Goal: Information Seeking & Learning: Compare options

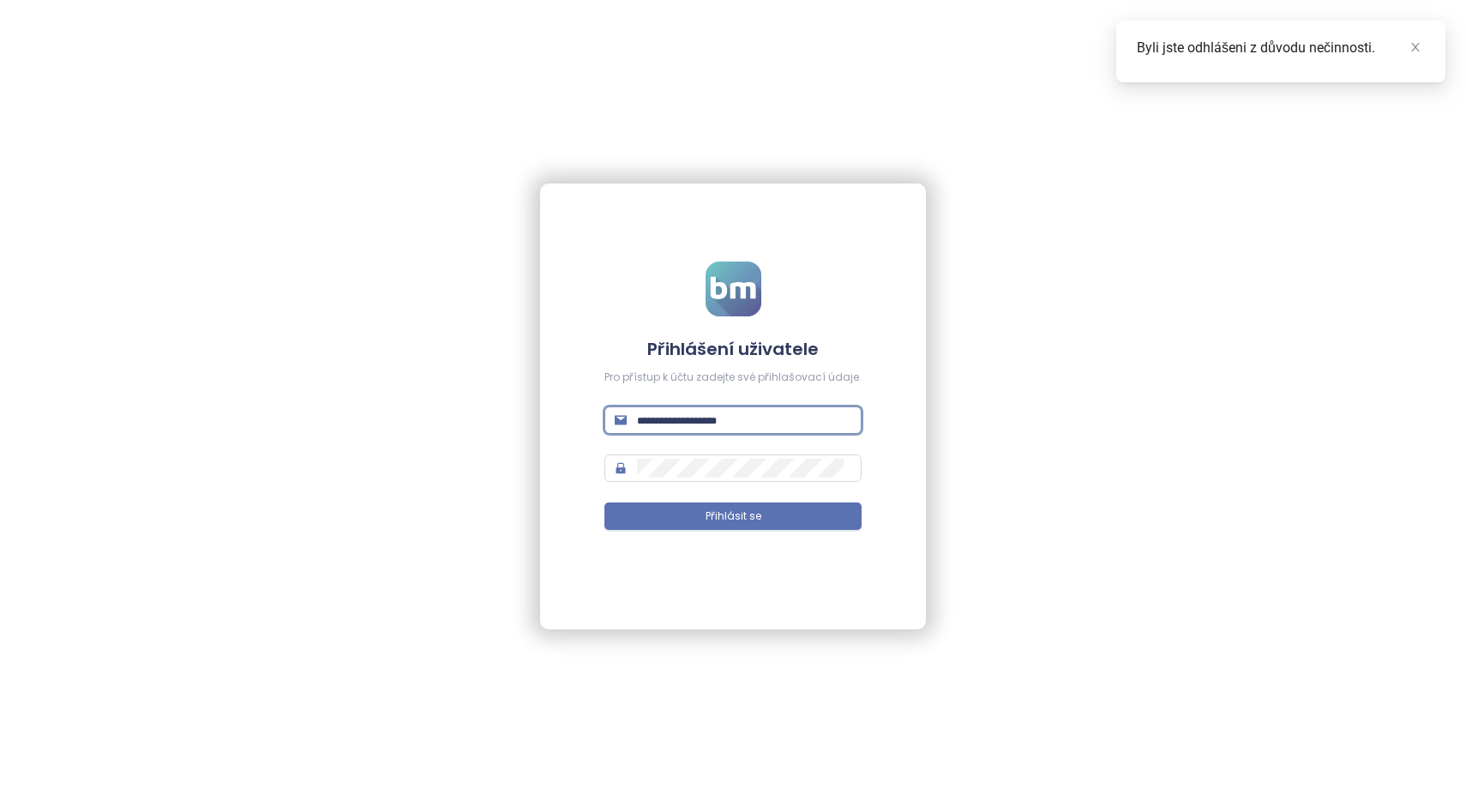
click at [723, 413] on input "text" at bounding box center [744, 419] width 214 height 19
type input "**********"
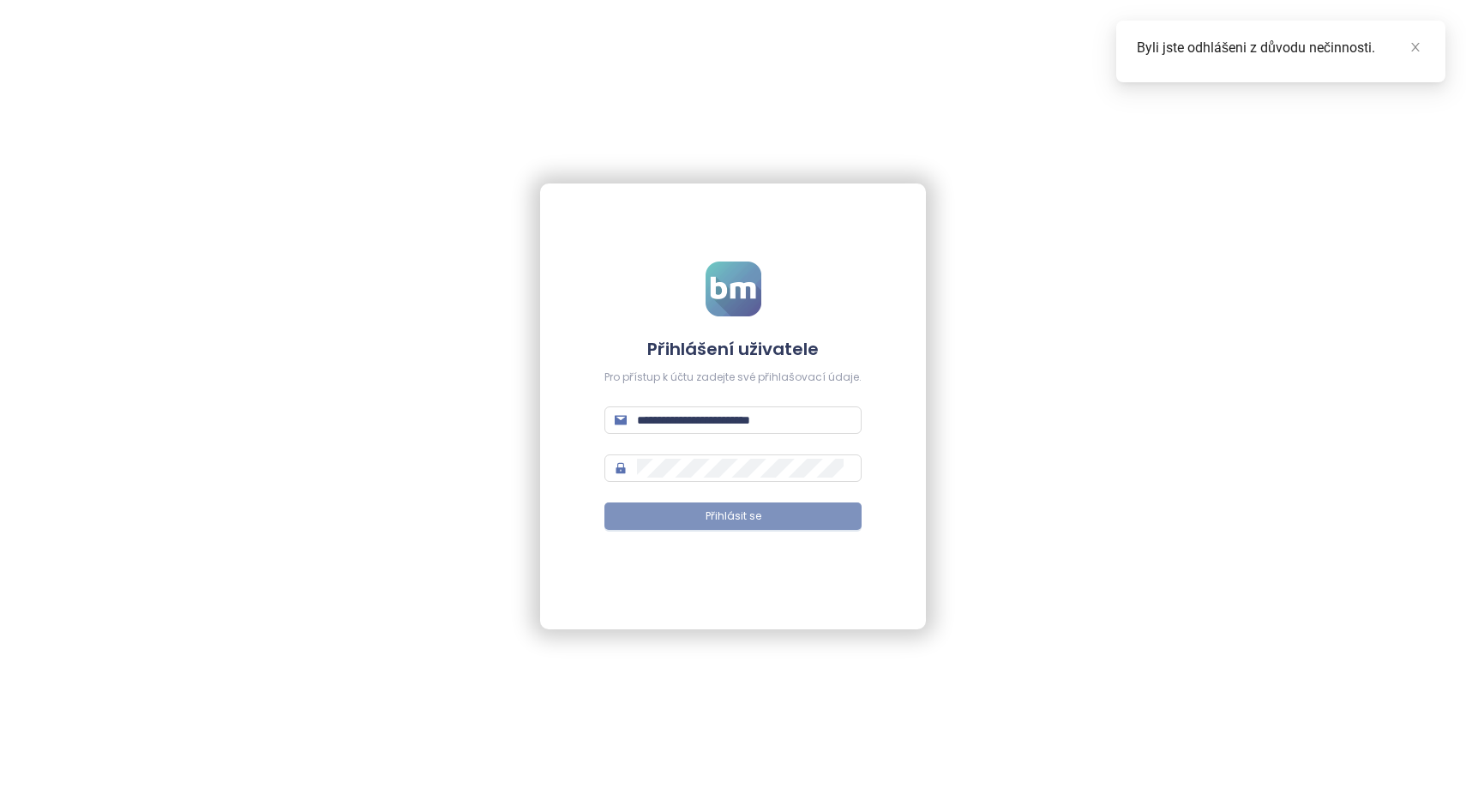
click at [728, 516] on span "Přihlásit se" at bounding box center [733, 516] width 56 height 17
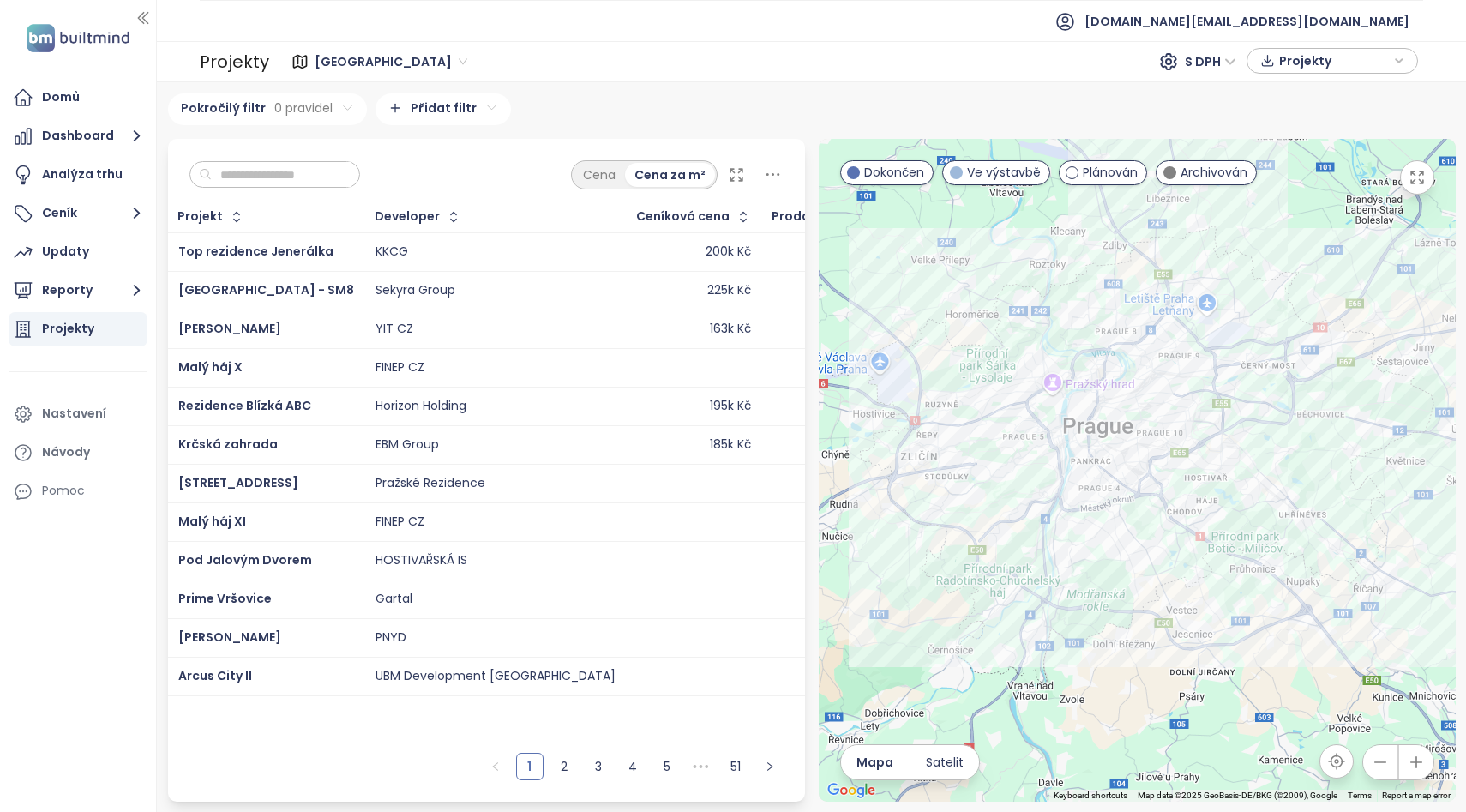
drag, startPoint x: 1193, startPoint y: 623, endPoint x: 1198, endPoint y: 606, distance: 17.7
click at [1198, 606] on div at bounding box center [1137, 470] width 637 height 662
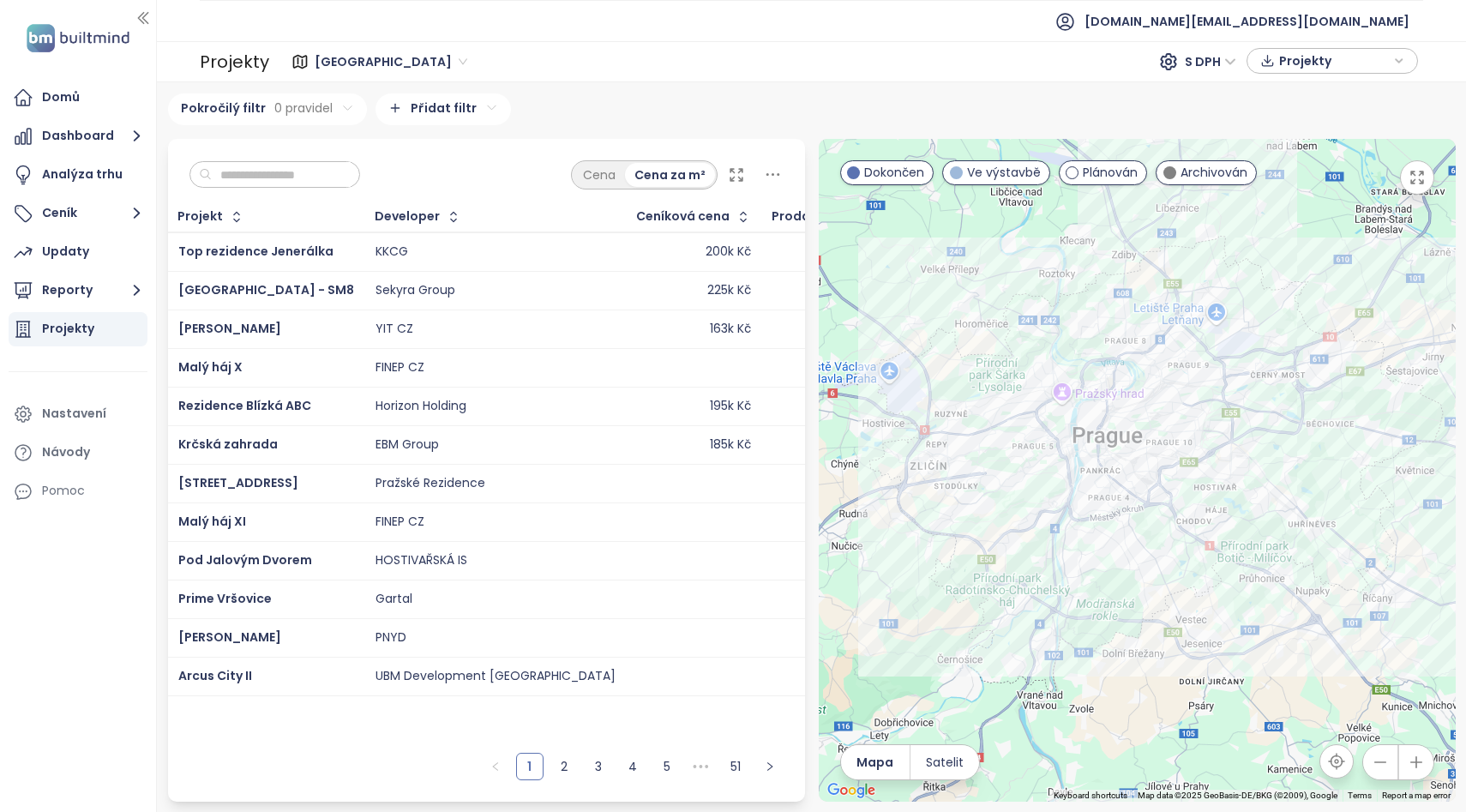
drag, startPoint x: 1111, startPoint y: 719, endPoint x: 1122, endPoint y: 731, distance: 16.3
click at [1122, 731] on div at bounding box center [1137, 470] width 637 height 662
click at [1390, 761] on button "button" at bounding box center [1379, 762] width 34 height 34
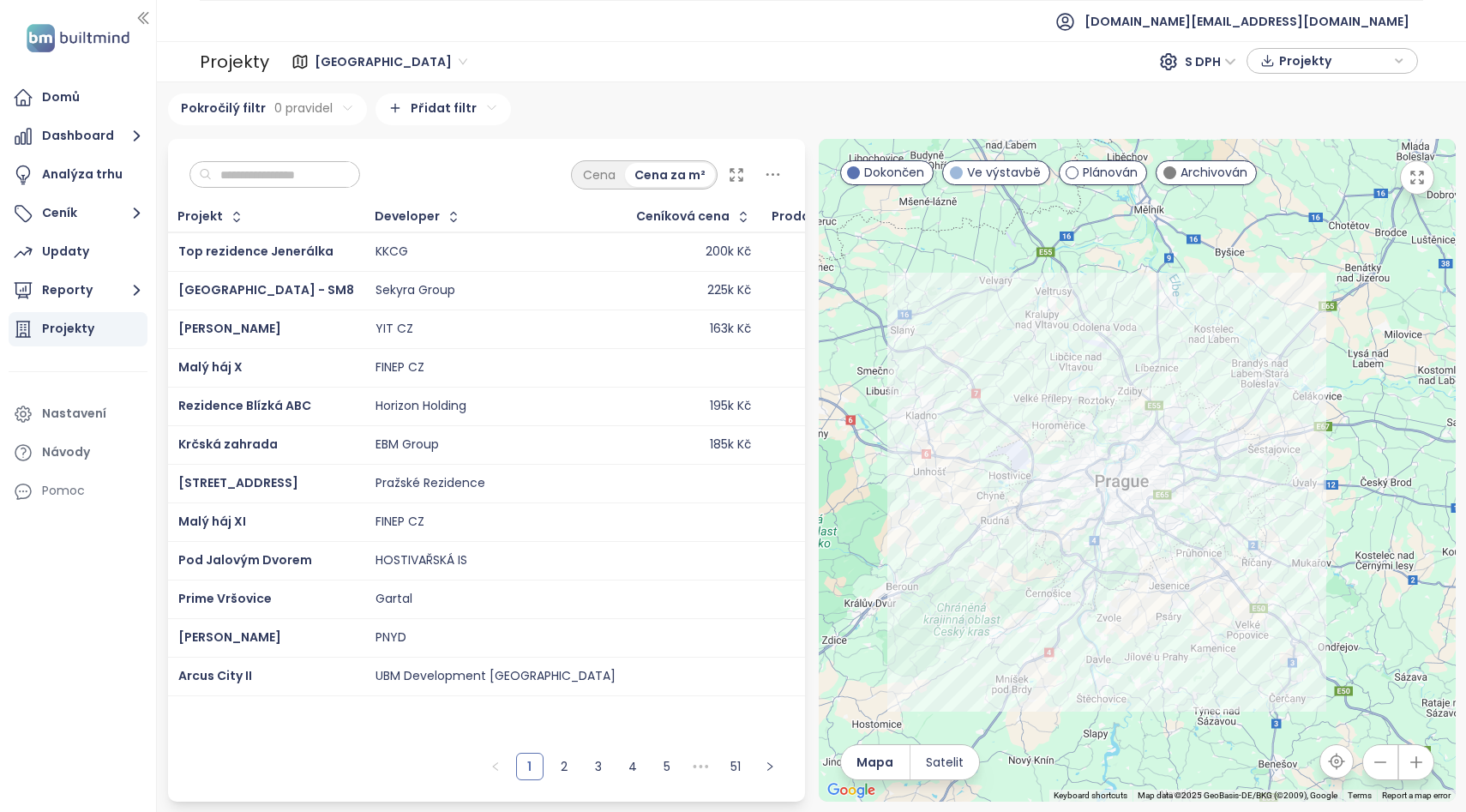
drag, startPoint x: 1286, startPoint y: 593, endPoint x: 1286, endPoint y: 623, distance: 30.0
click at [1286, 623] on div at bounding box center [1137, 470] width 637 height 662
click at [277, 180] on input "text" at bounding box center [281, 175] width 139 height 26
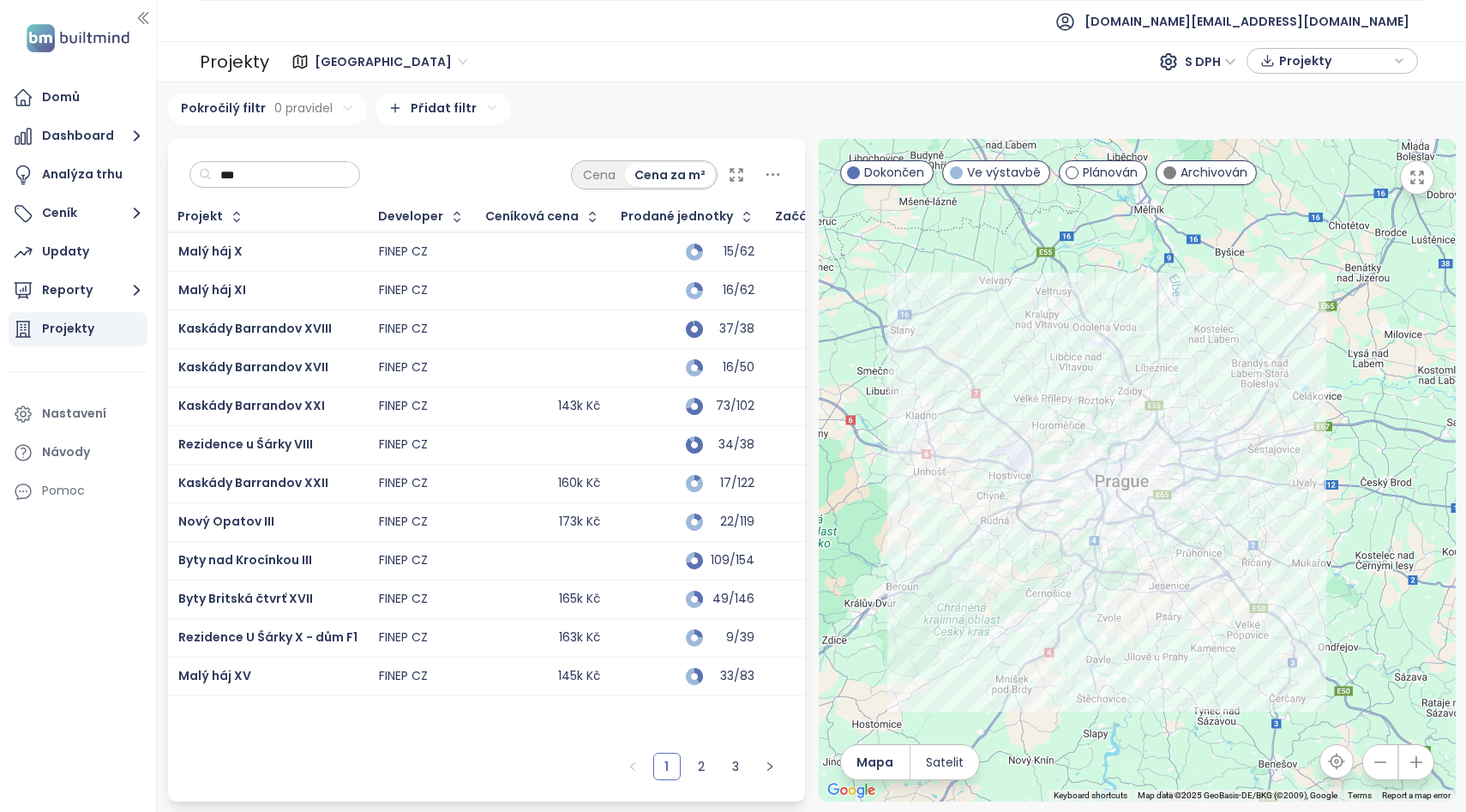
click at [312, 517] on div "Nový Opatov III" at bounding box center [268, 522] width 180 height 20
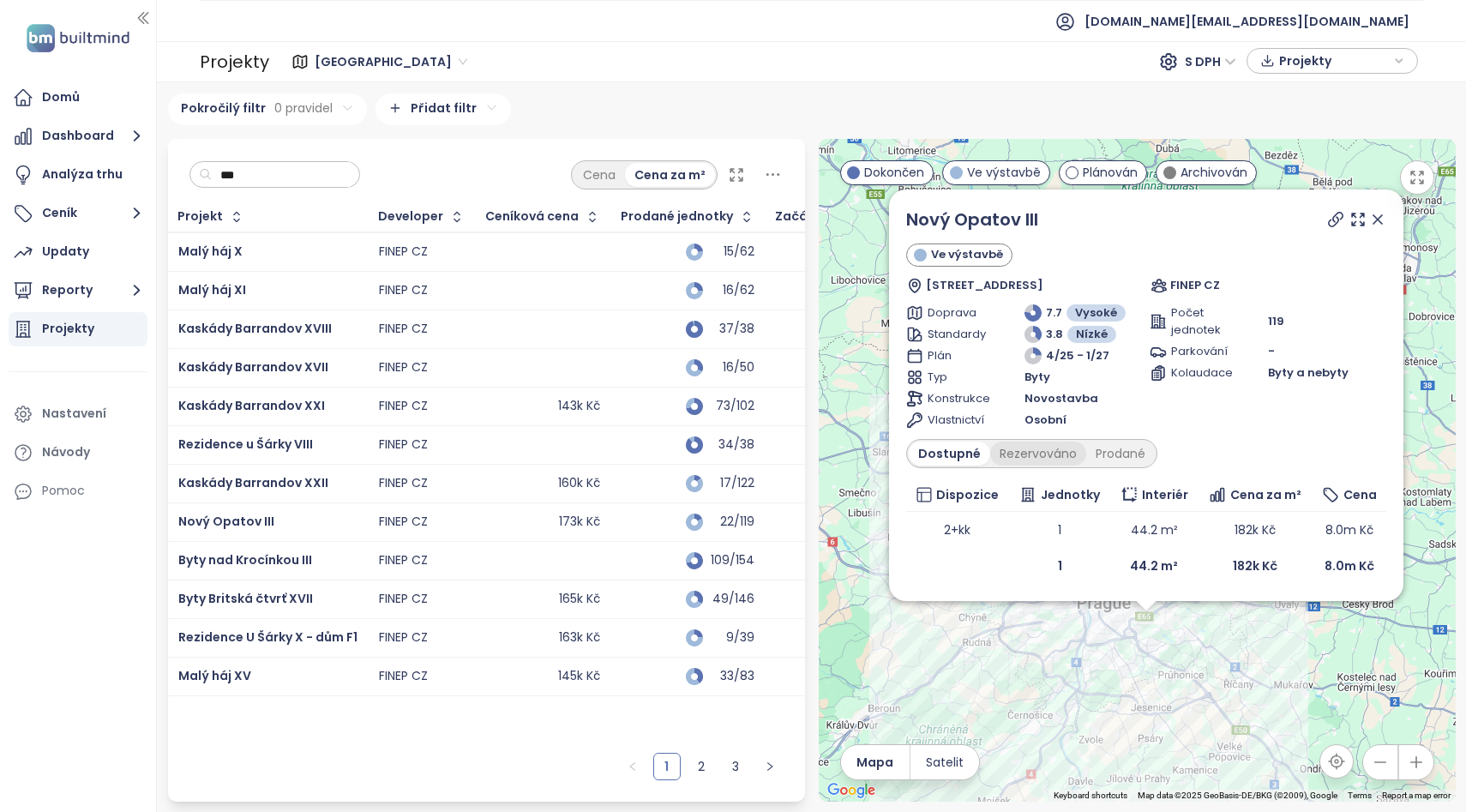
click at [1031, 462] on div "Rezervováno" at bounding box center [1037, 454] width 96 height 24
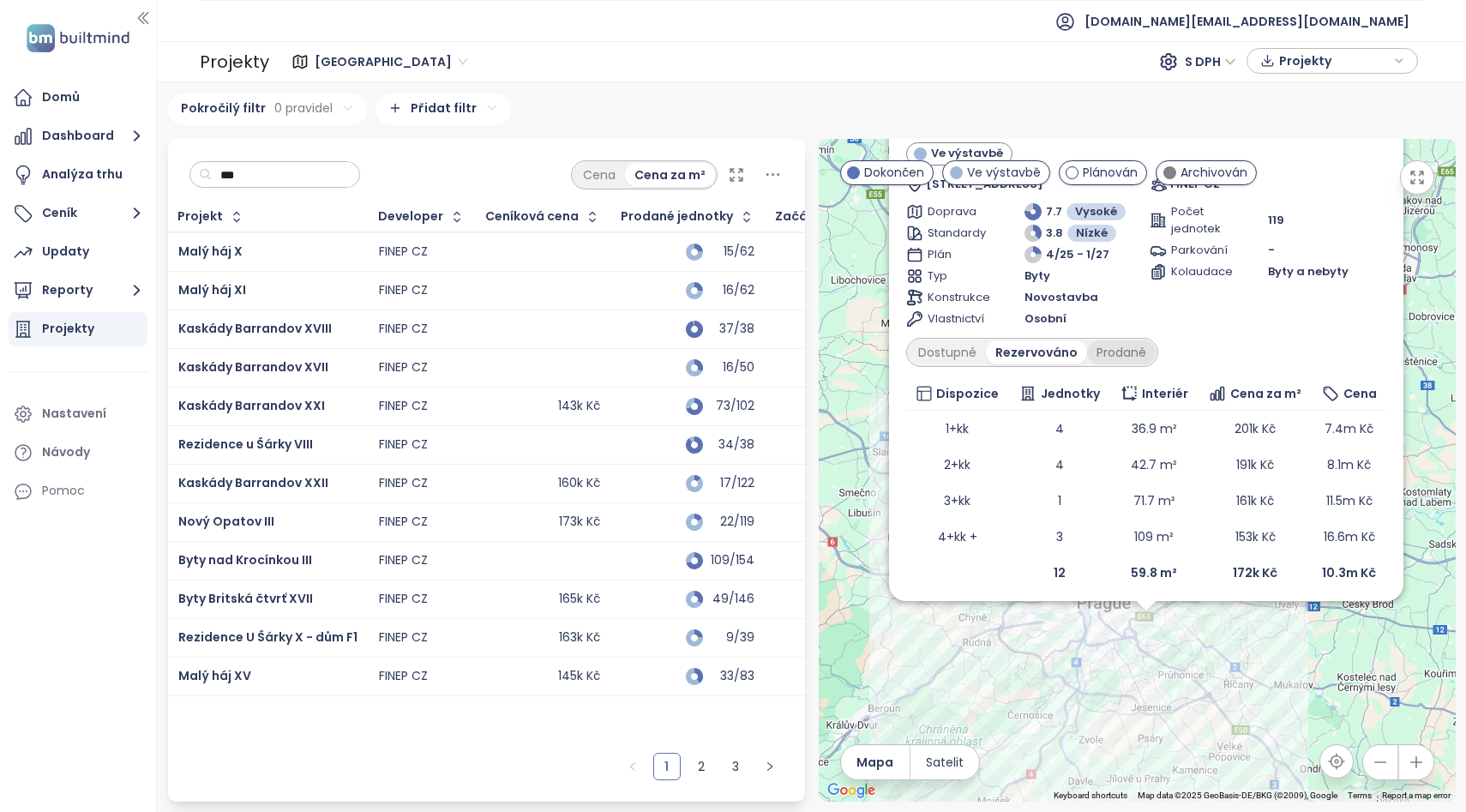
click at [1120, 351] on div "Prodané" at bounding box center [1122, 353] width 69 height 24
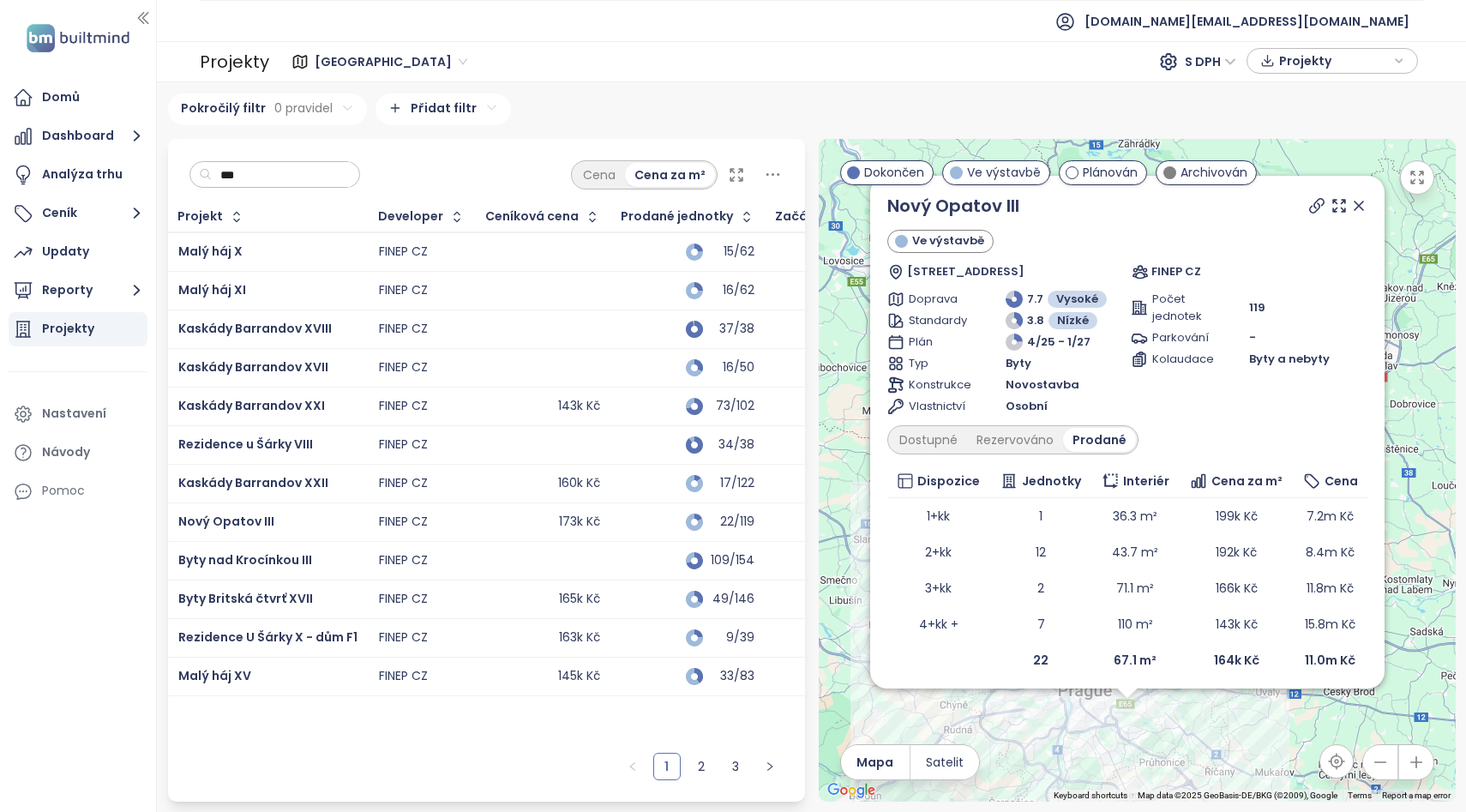
drag, startPoint x: 869, startPoint y: 391, endPoint x: 850, endPoint y: 480, distance: 91.0
click at [850, 480] on div "Nový Opatov III Ve výstavbě [STREET_ADDRESS] FINEP CZ Doprava 7.7 Vysoké Standa…" at bounding box center [1137, 470] width 637 height 662
click at [924, 434] on div "Dostupné" at bounding box center [928, 440] width 77 height 24
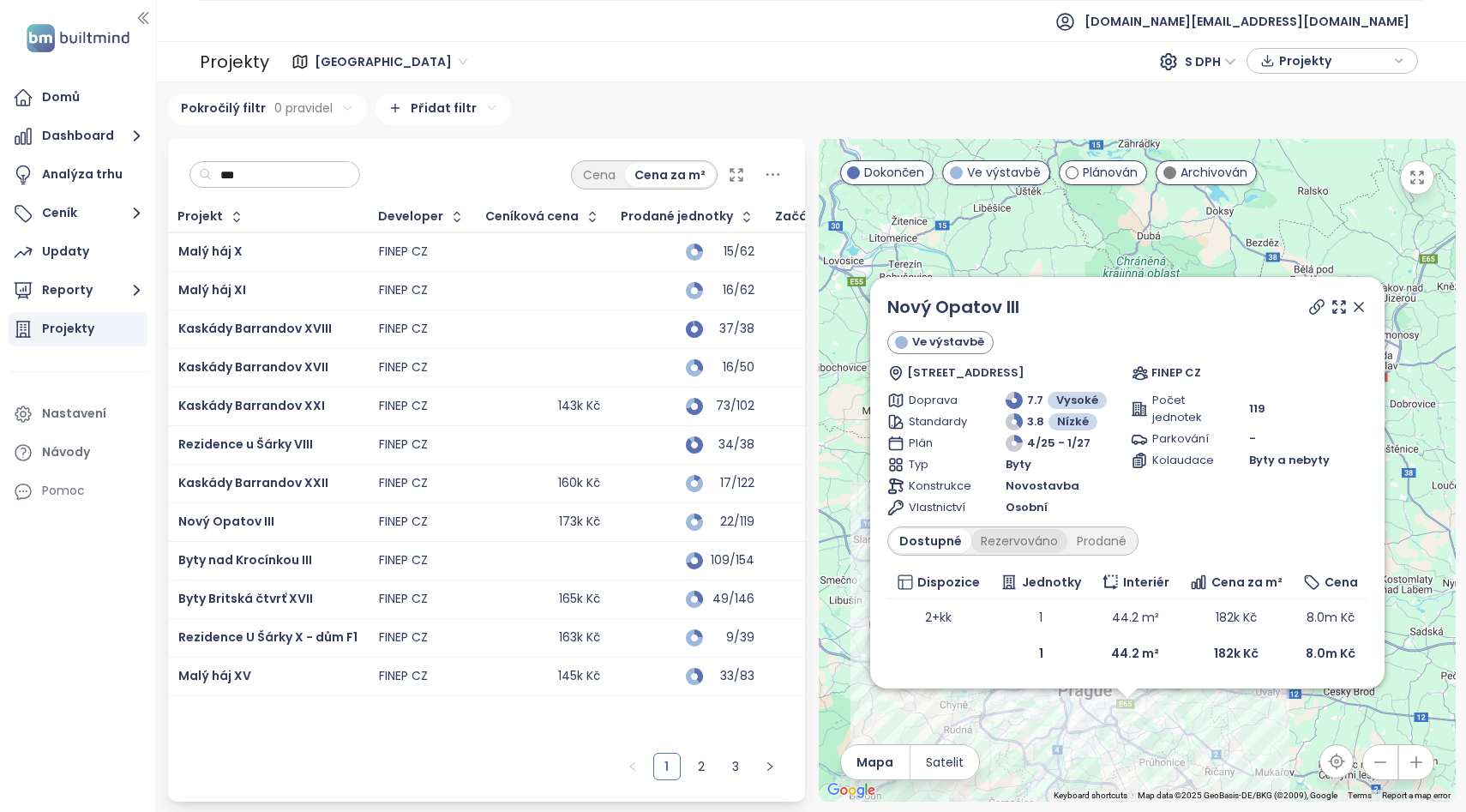
click at [1009, 541] on div "Rezervováno" at bounding box center [1019, 541] width 96 height 24
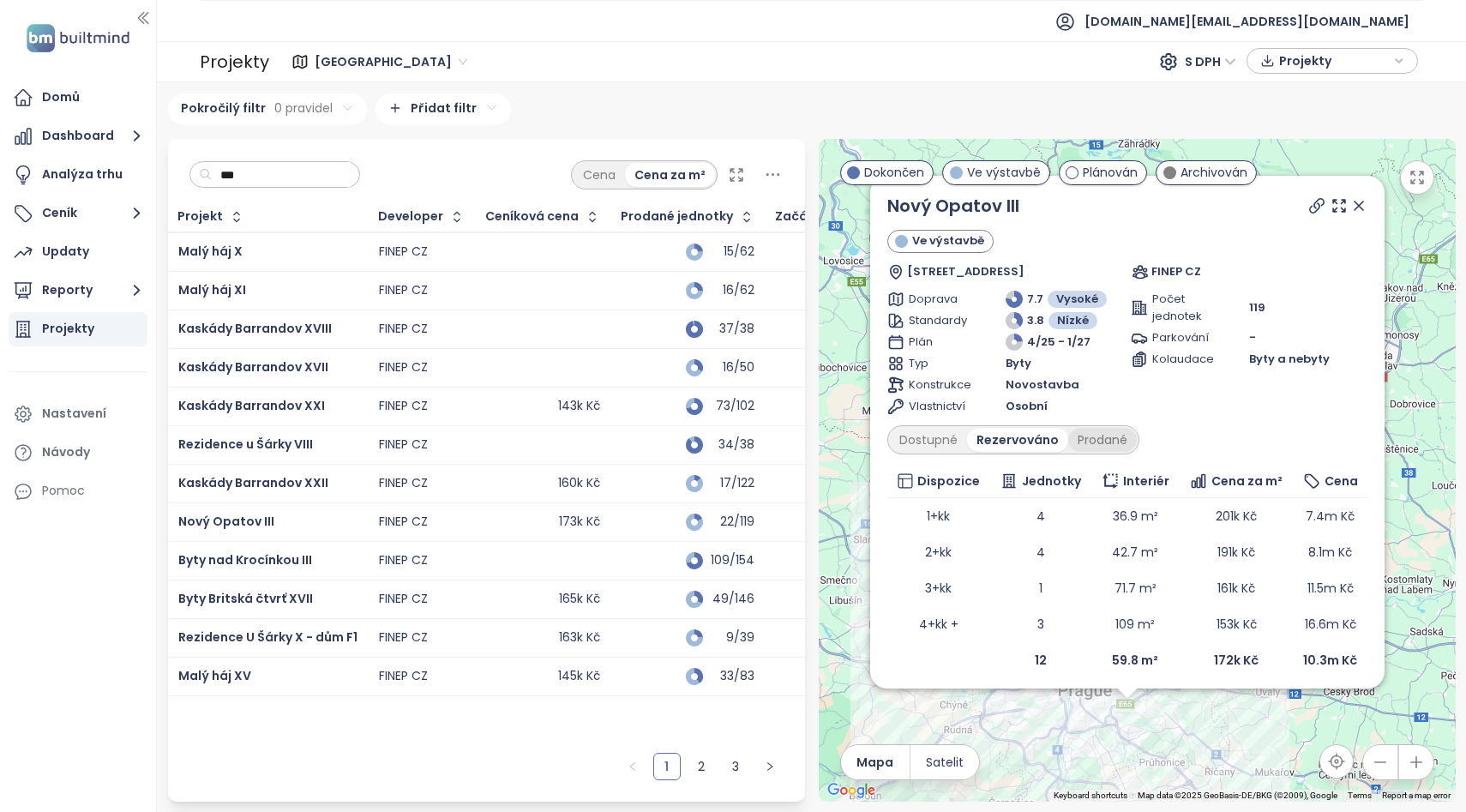
click at [1098, 445] on div "Prodané" at bounding box center [1102, 440] width 69 height 24
click at [1011, 454] on div "Nový Opatov III Ve výstavbě [STREET_ADDRESS] FINEP CZ Doprava 7.7 Vysoké Standa…" at bounding box center [1127, 435] width 480 height 486
click at [269, 180] on input "***" at bounding box center [281, 175] width 139 height 26
type input "*"
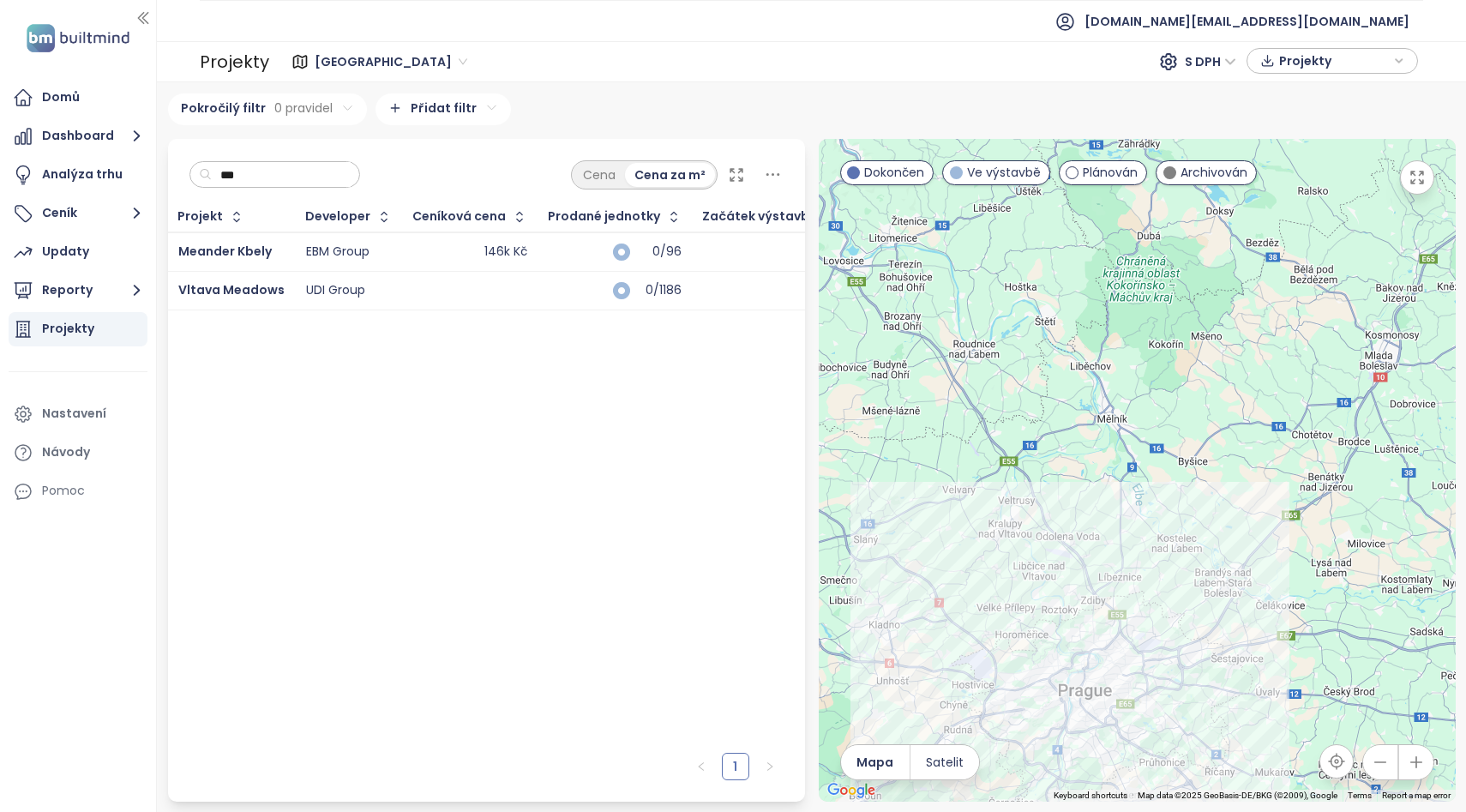
click at [275, 256] on div "Meander Kbely" at bounding box center [232, 252] width 106 height 20
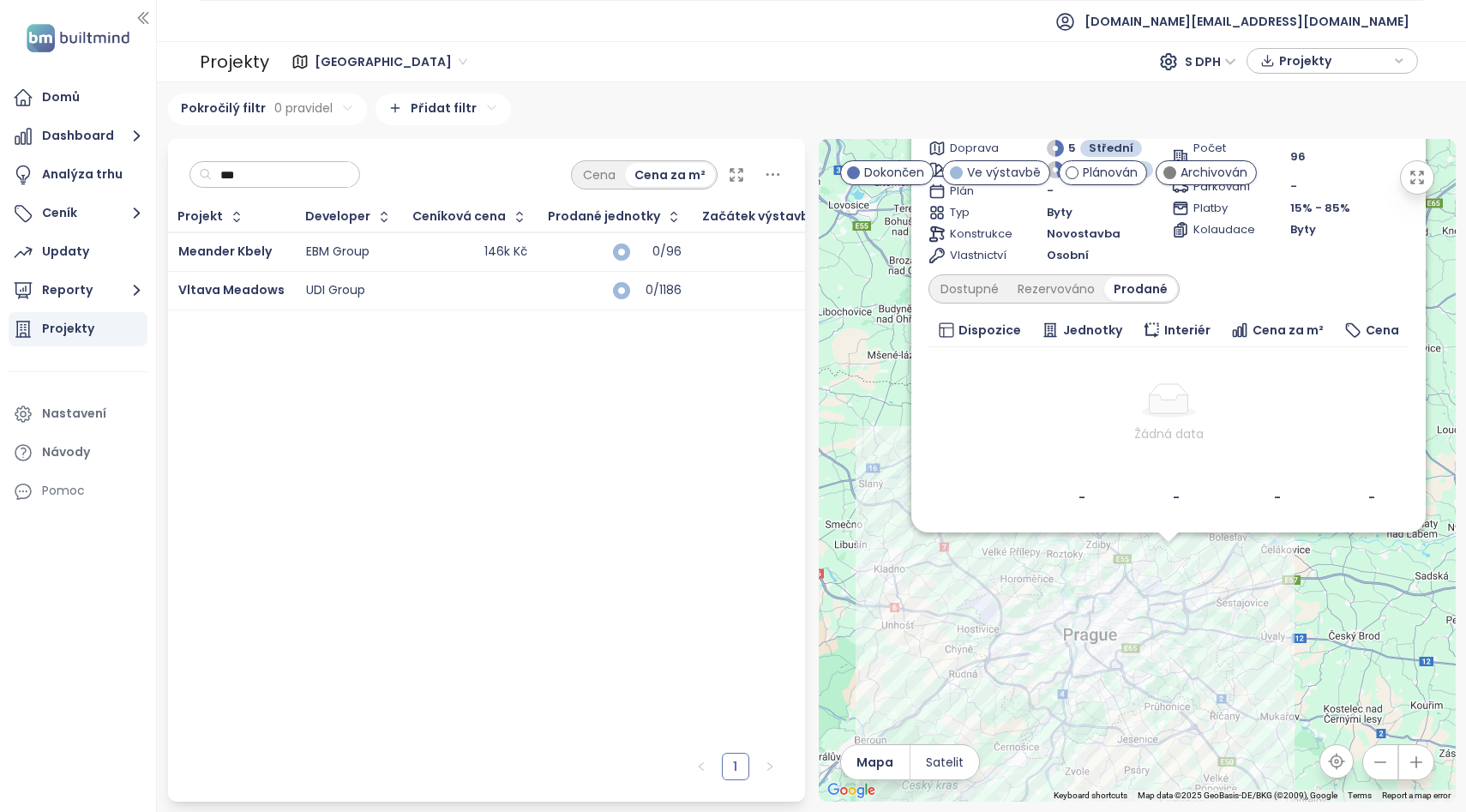
drag, startPoint x: 1082, startPoint y: 765, endPoint x: 1104, endPoint y: 596, distance: 170.4
click at [1104, 596] on div "Meander Kbely Ve výstavbě K Vinoři 757/9, 197 00 [GEOGRAPHIC_DATA]-Kbely, Czech…" at bounding box center [1137, 470] width 637 height 662
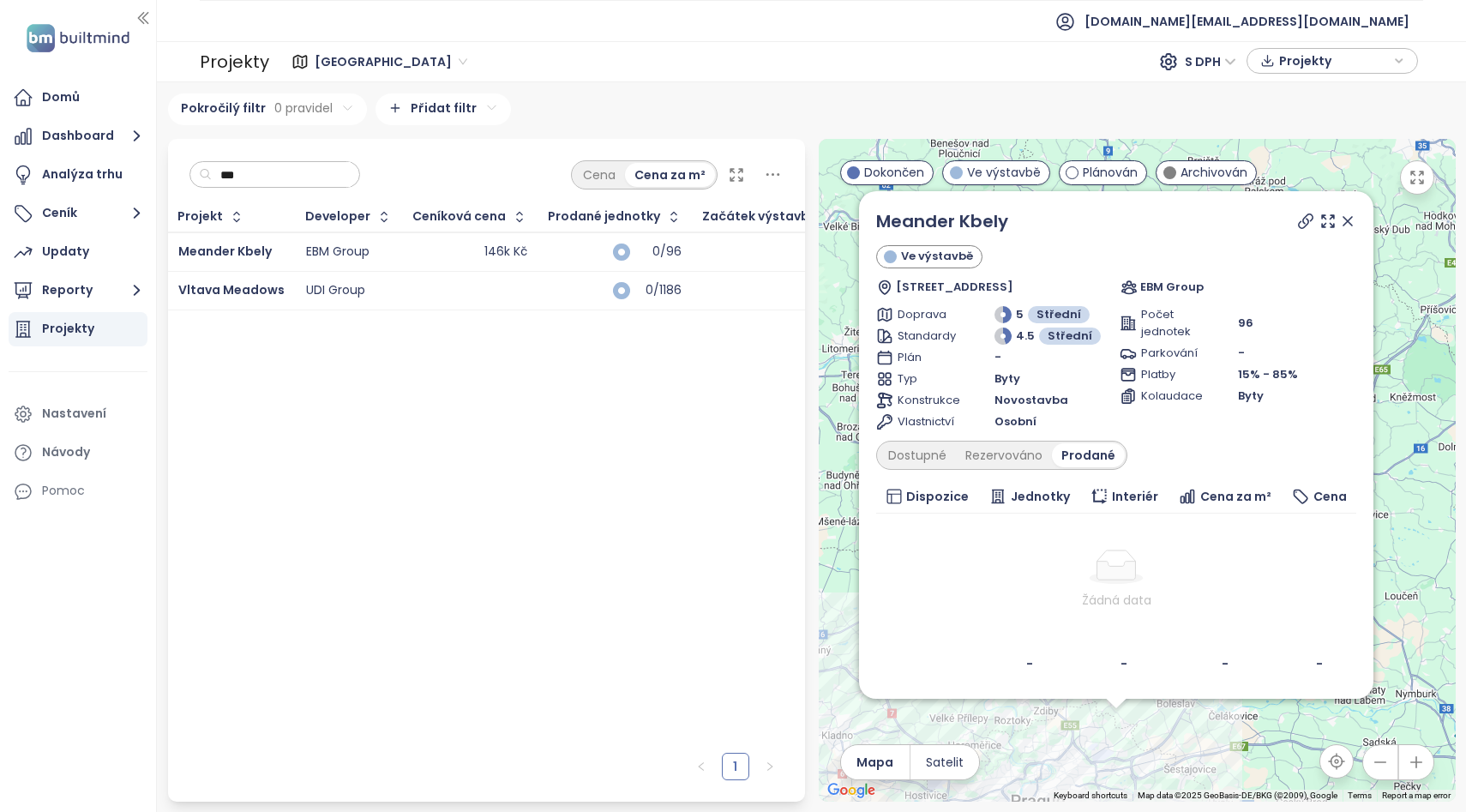
drag, startPoint x: 1232, startPoint y: 601, endPoint x: 1179, endPoint y: 770, distance: 177.1
click at [1179, 770] on div "Meander Kbely Ve výstavbě K Vinoři 757/9, 197 00 [GEOGRAPHIC_DATA]-Kbely, Czech…" at bounding box center [1137, 470] width 637 height 662
click at [403, 299] on td at bounding box center [471, 289] width 136 height 38
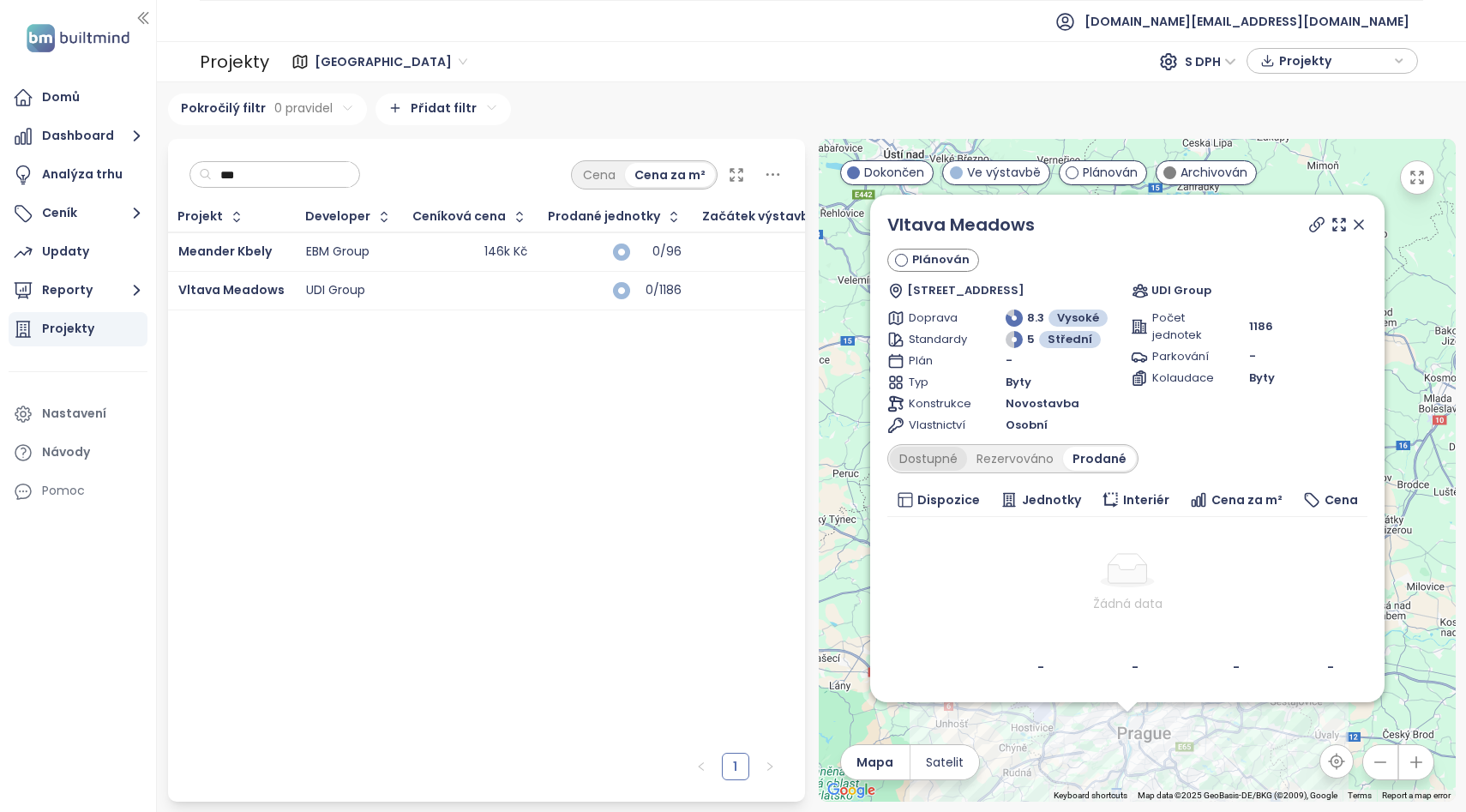
click at [918, 460] on div "Dostupné" at bounding box center [928, 459] width 77 height 24
click at [980, 464] on div "Rezervováno" at bounding box center [1019, 459] width 96 height 24
click at [1320, 223] on icon at bounding box center [1316, 224] width 17 height 17
click at [1363, 221] on icon at bounding box center [1358, 224] width 8 height 8
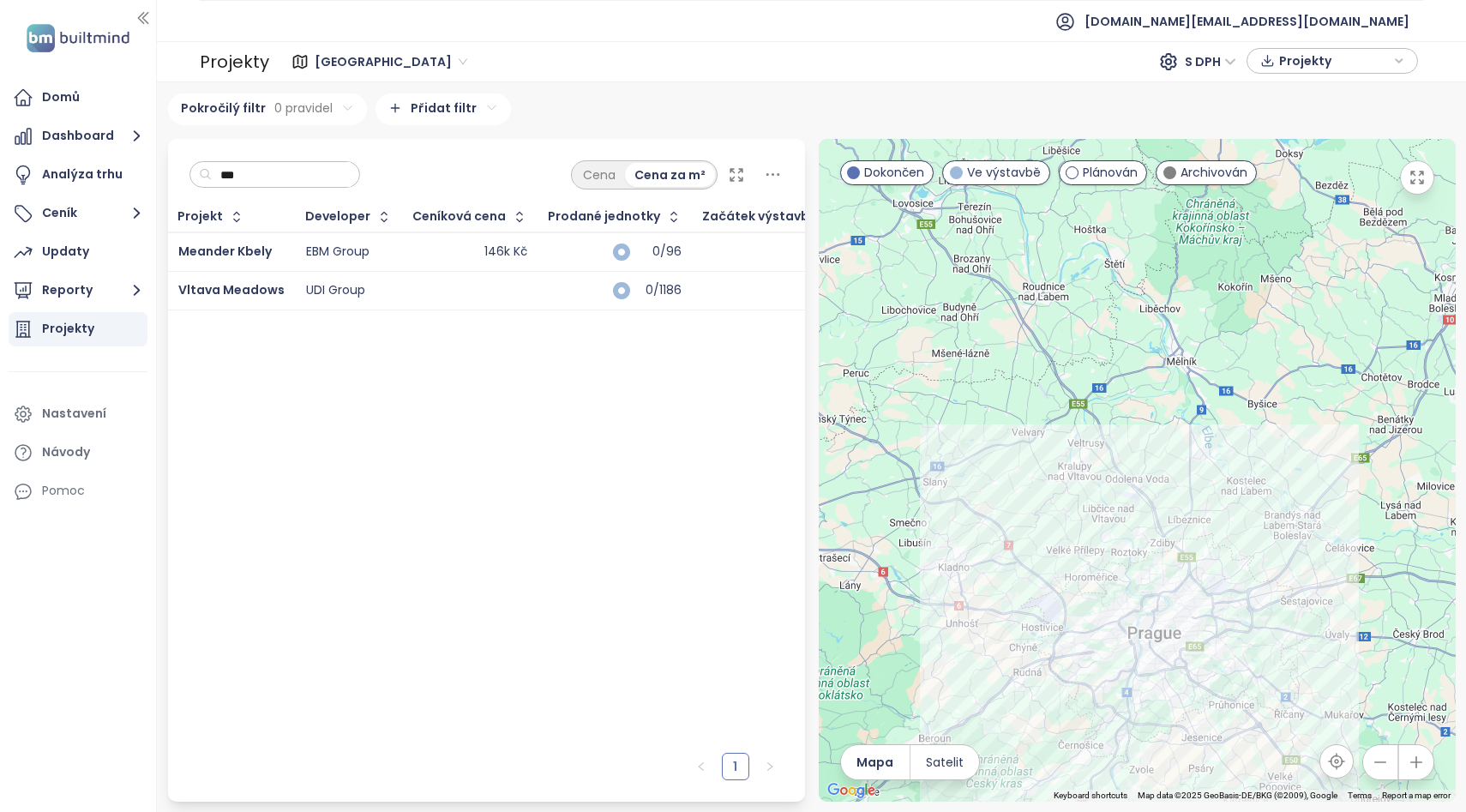
drag, startPoint x: 1090, startPoint y: 449, endPoint x: 1116, endPoint y: 226, distance: 224.5
click at [1115, 229] on div at bounding box center [1137, 470] width 637 height 662
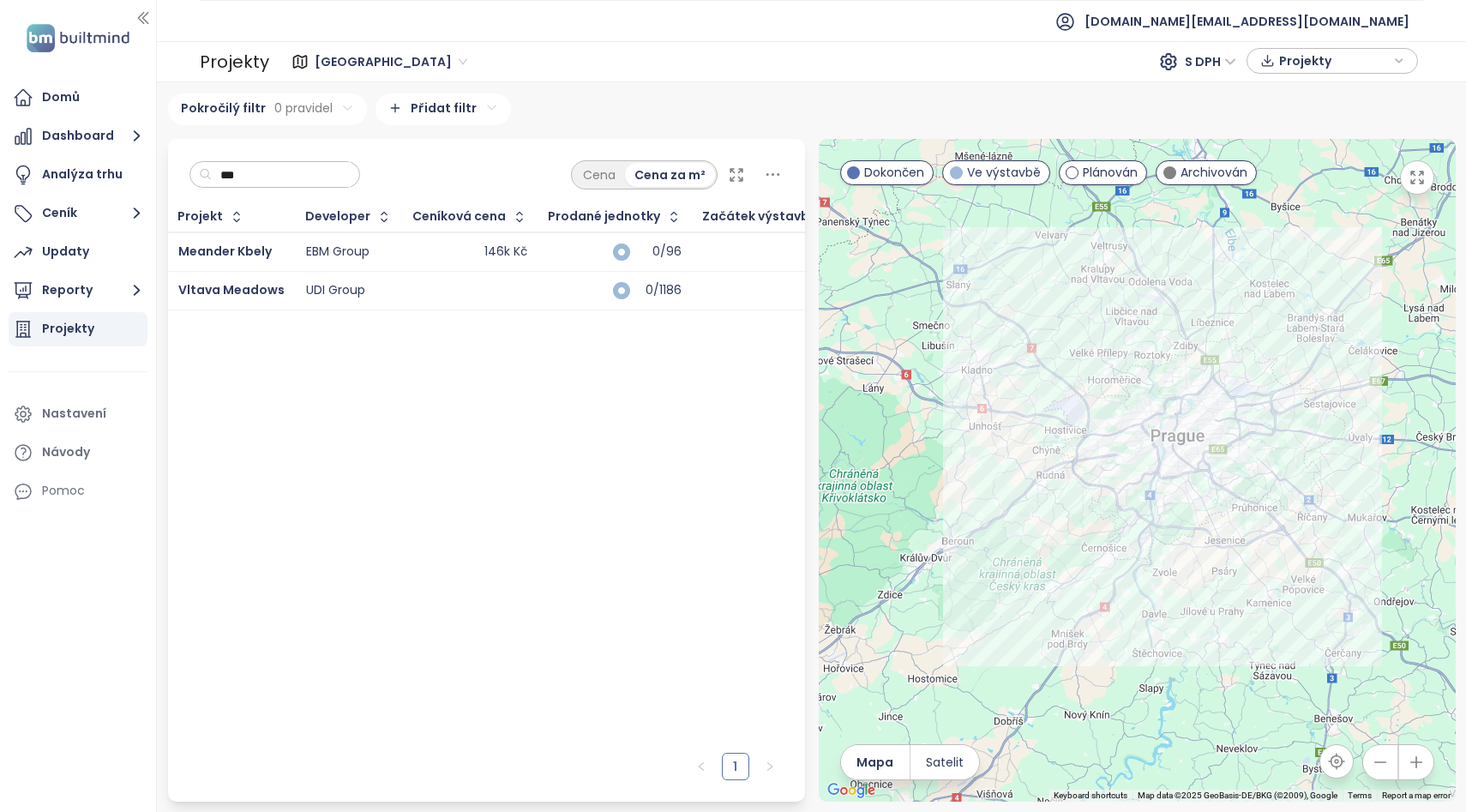
drag, startPoint x: 262, startPoint y: 173, endPoint x: 180, endPoint y: 213, distance: 91.2
click at [180, 213] on div "*** Cena Cena za m² Projekt Developer Ceníková cena Prodané jednotky Začátek vý…" at bounding box center [486, 441] width 637 height 606
drag, startPoint x: 273, startPoint y: 175, endPoint x: 180, endPoint y: 175, distance: 93.0
click at [180, 175] on div "*** Cena Cena za m²" at bounding box center [486, 170] width 637 height 63
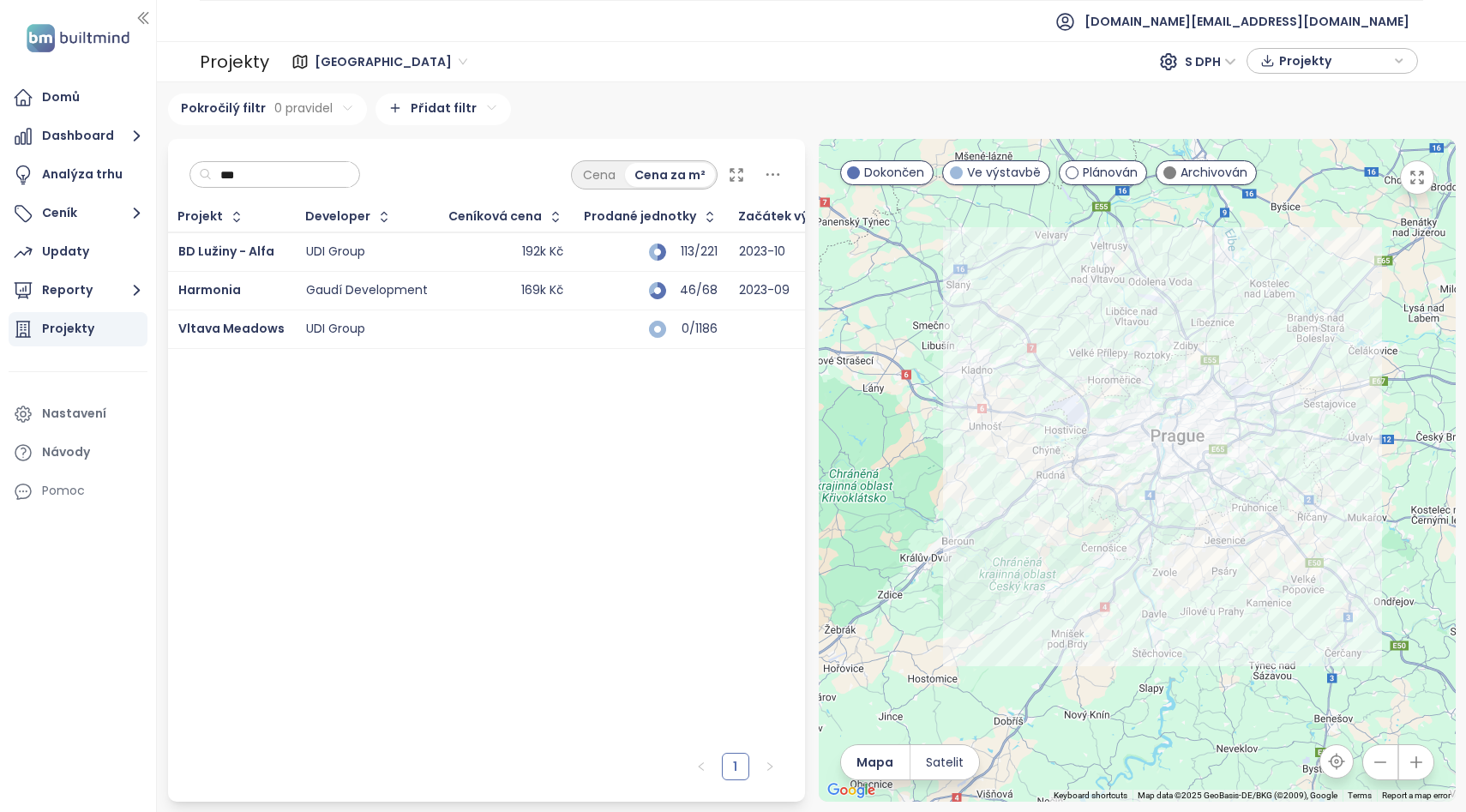
type input "***"
click at [392, 239] on td "UDI Group" at bounding box center [367, 252] width 143 height 39
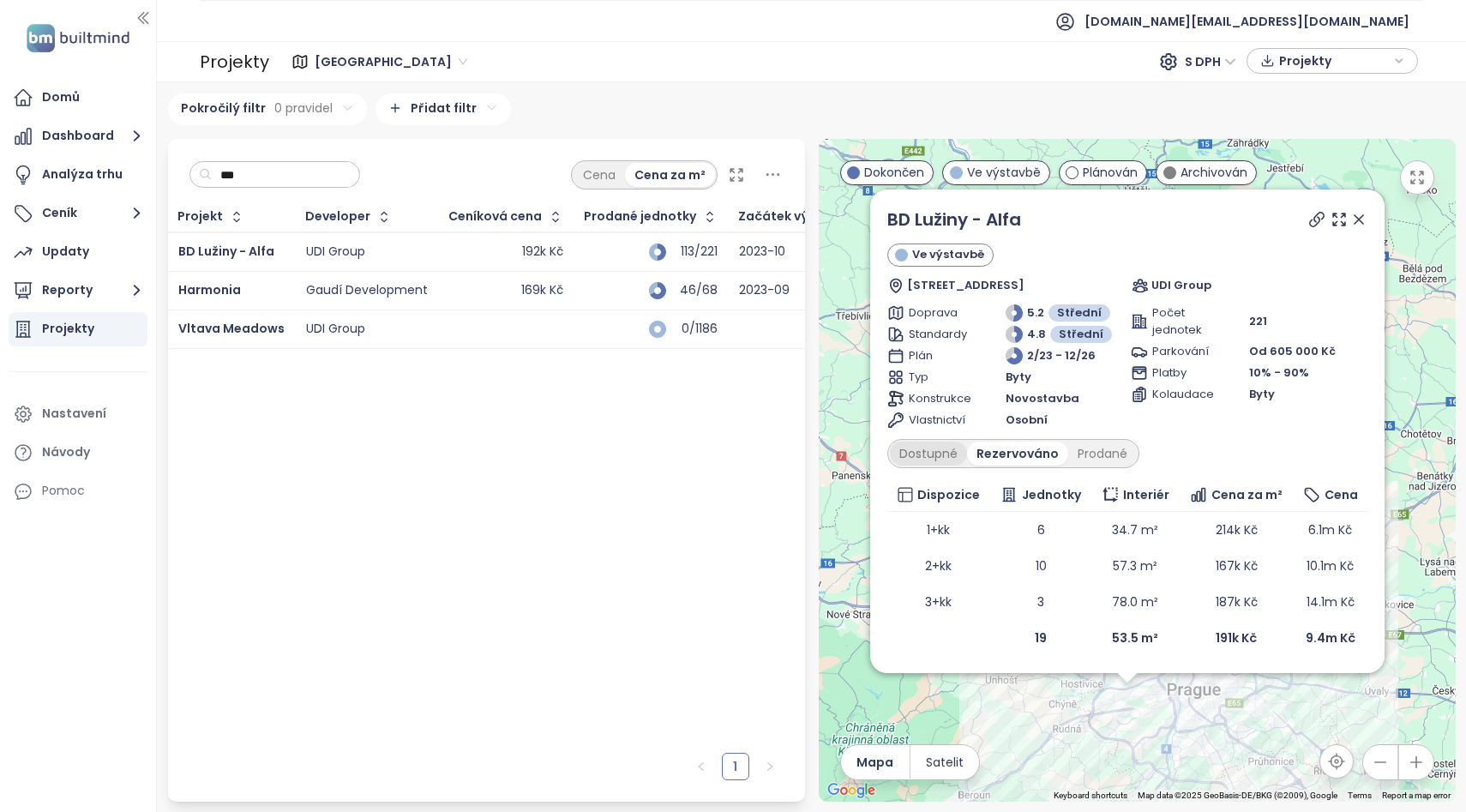
click at [940, 458] on div "Dostupné" at bounding box center [928, 454] width 77 height 24
click at [989, 449] on div "Rezervováno" at bounding box center [1019, 454] width 96 height 24
click at [927, 448] on div "Dostupné" at bounding box center [928, 454] width 77 height 24
click at [996, 447] on div "Rezervováno" at bounding box center [1019, 454] width 96 height 24
click at [1106, 453] on div "Prodané" at bounding box center [1102, 454] width 69 height 24
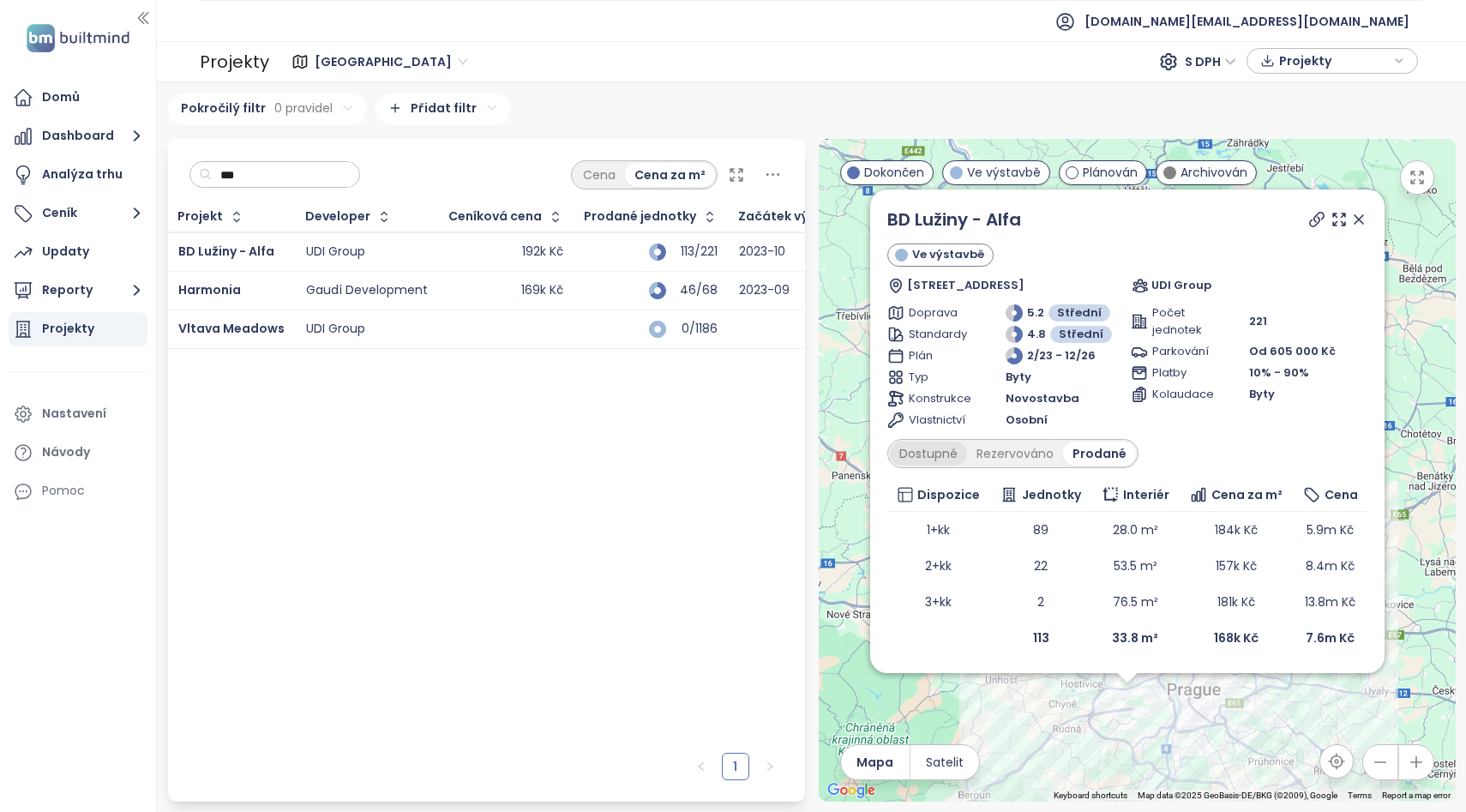
click at [926, 451] on div "Dostupné" at bounding box center [928, 454] width 77 height 24
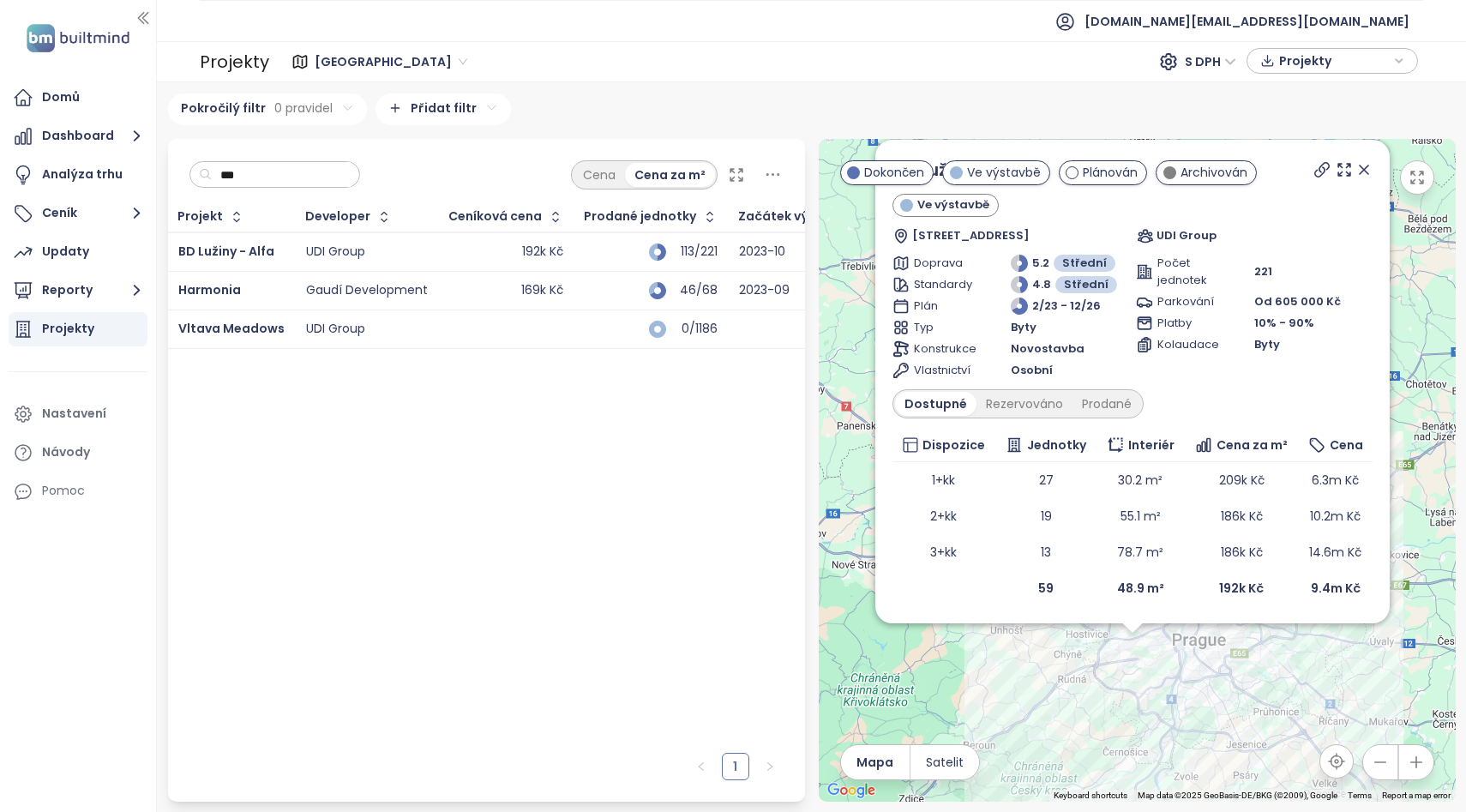
drag, startPoint x: 1167, startPoint y: 761, endPoint x: 1182, endPoint y: 678, distance: 84.3
click at [1184, 678] on div "BD Lužiny - Alfa Ve výstavbě Brdičkova 1913/17, 155 00 [GEOGRAPHIC_DATA] 13-Sto…" at bounding box center [1137, 470] width 637 height 662
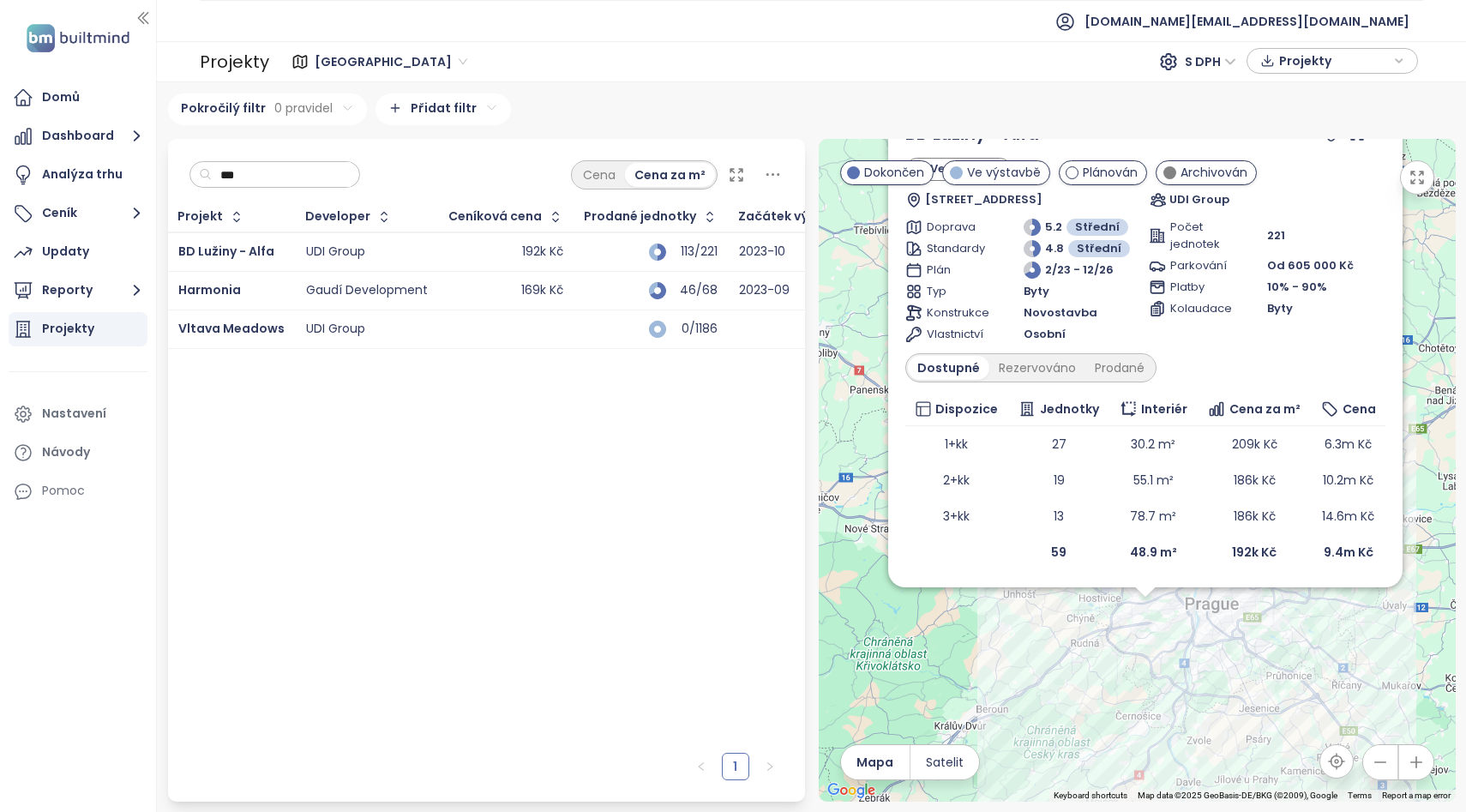
click at [1182, 678] on div "BD Lužiny - Alfa Ve výstavbě Brdičkova 1913/17, 155 00 [GEOGRAPHIC_DATA] 13-Sto…" at bounding box center [1137, 470] width 637 height 662
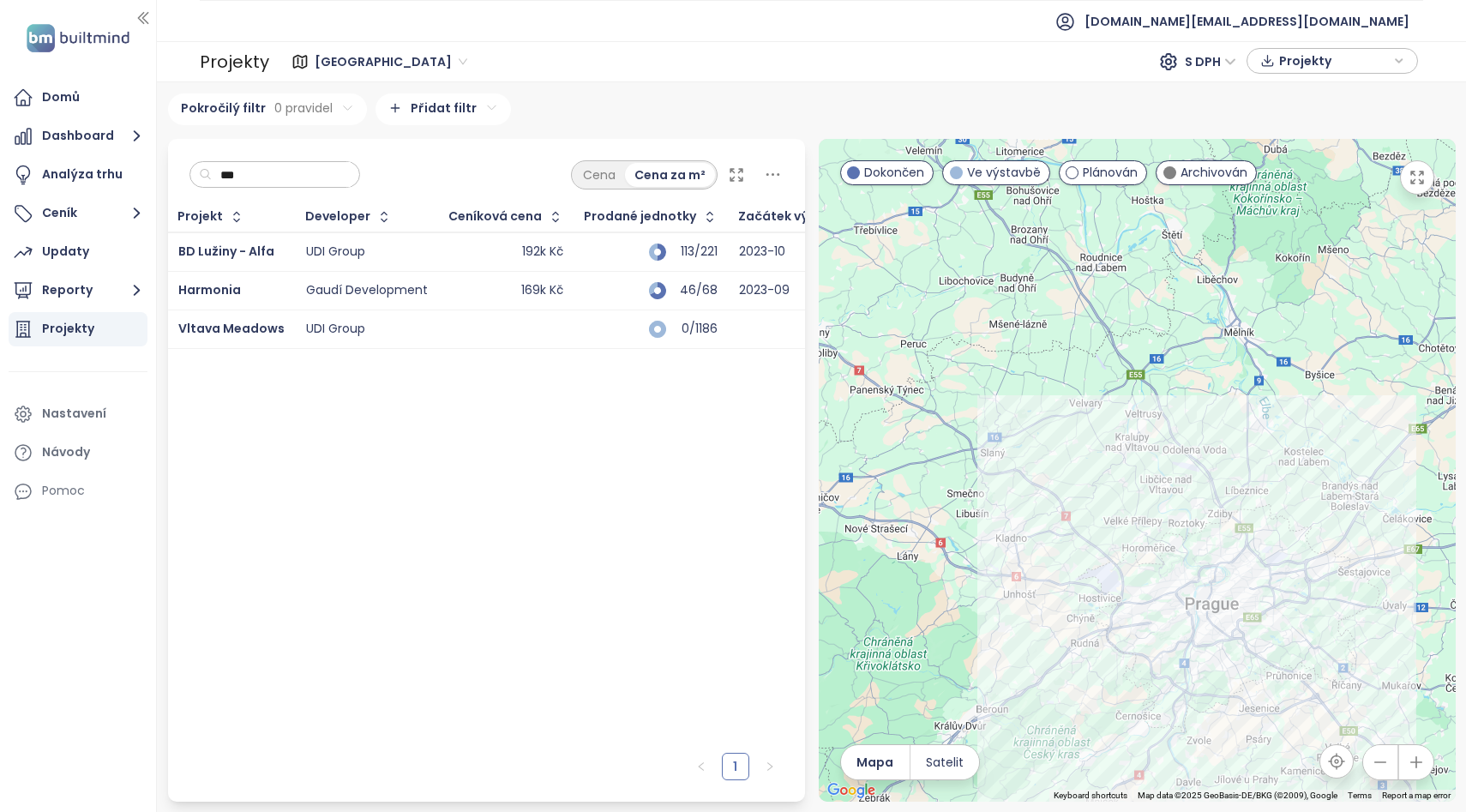
click at [1182, 678] on div at bounding box center [1137, 470] width 637 height 662
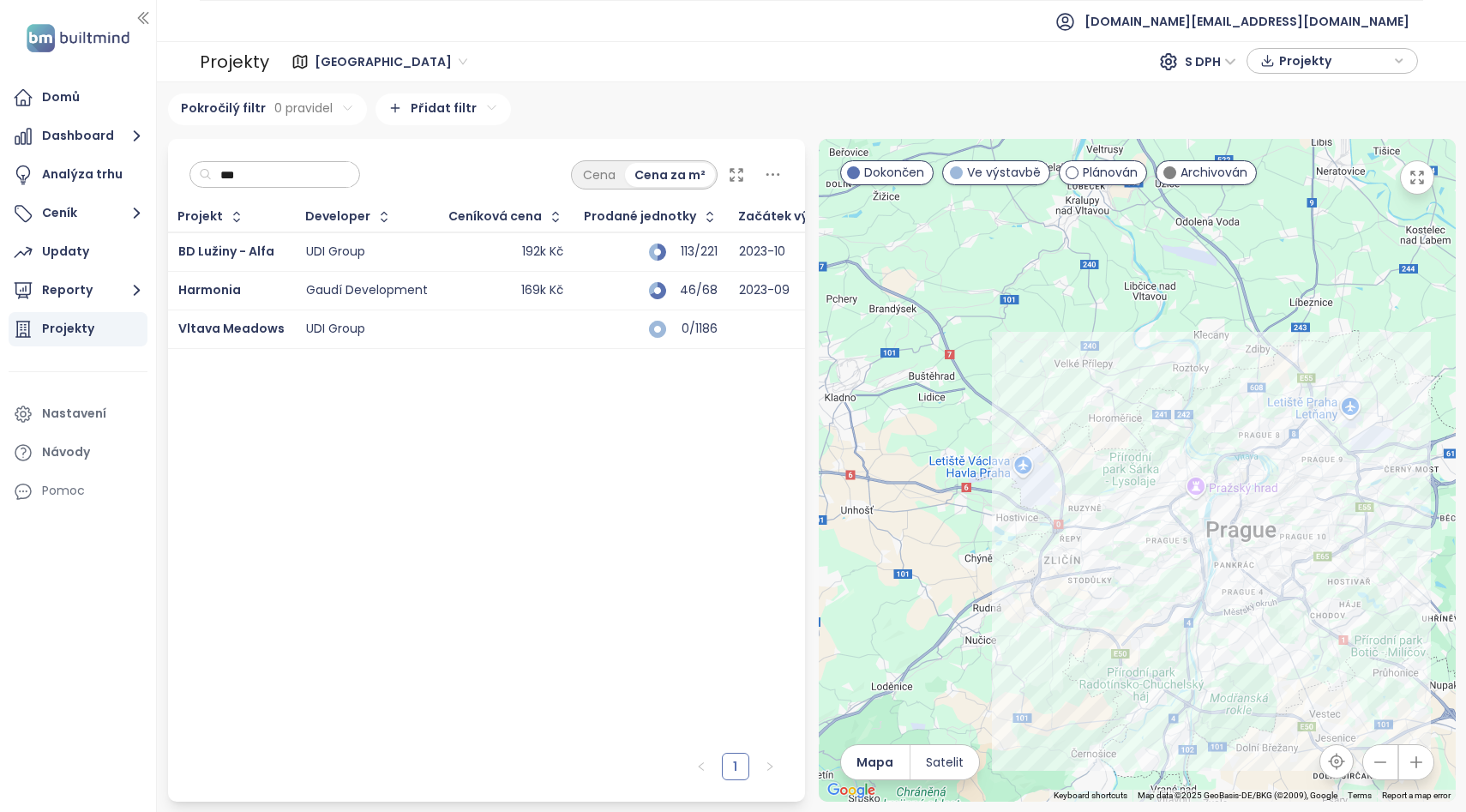
click at [1109, 624] on div at bounding box center [1137, 470] width 637 height 662
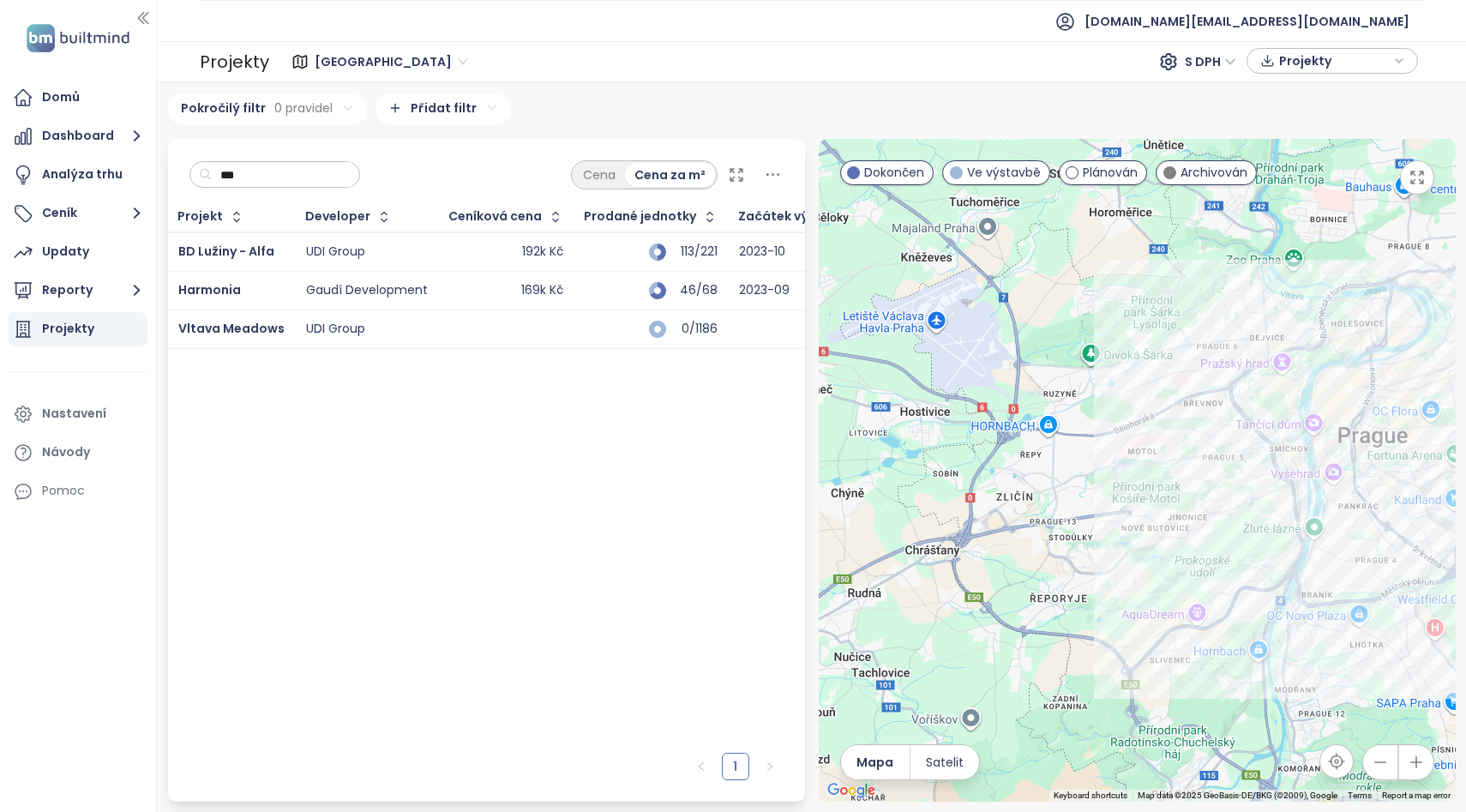
click at [1083, 541] on div at bounding box center [1137, 470] width 637 height 662
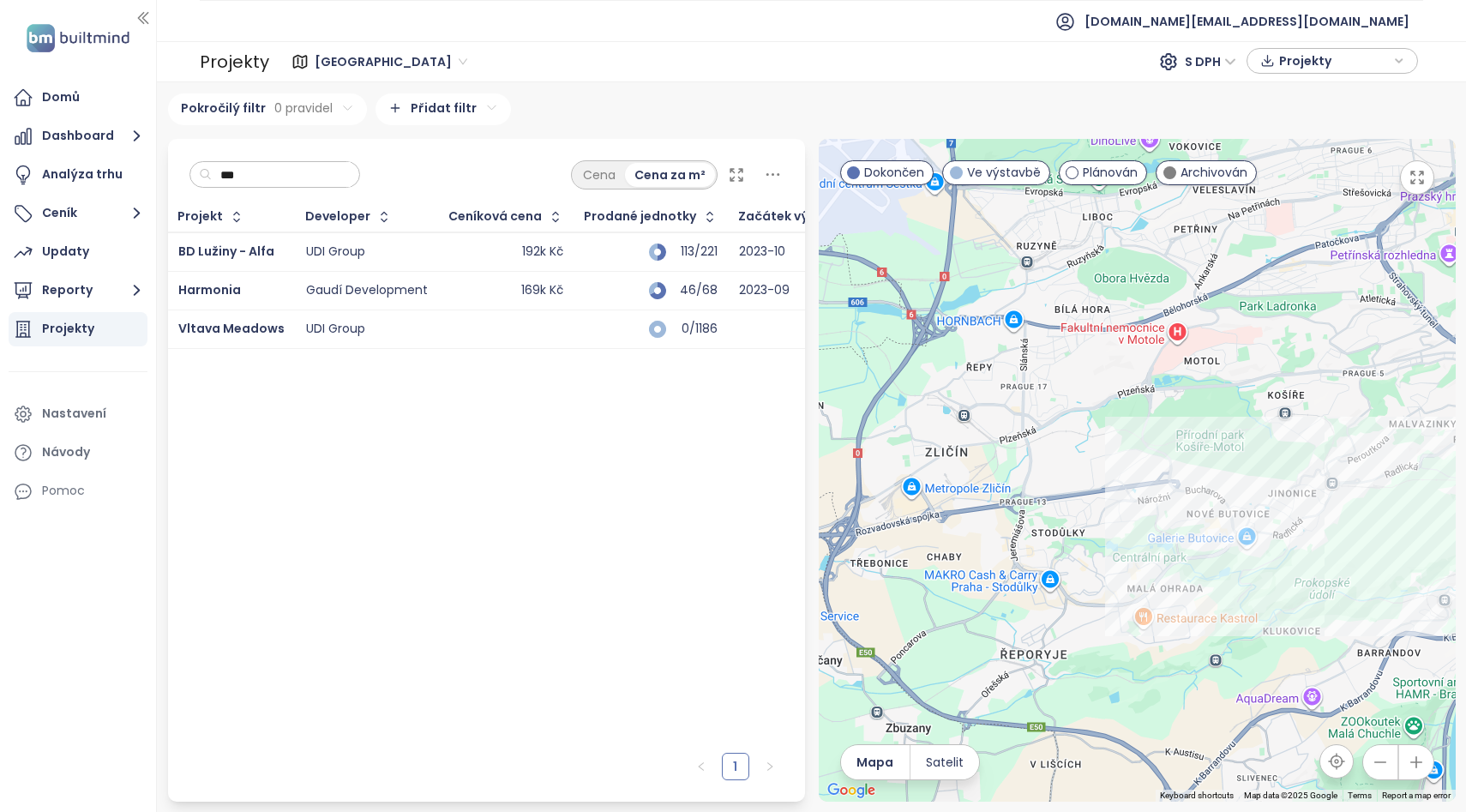
click at [1083, 541] on div at bounding box center [1137, 470] width 637 height 662
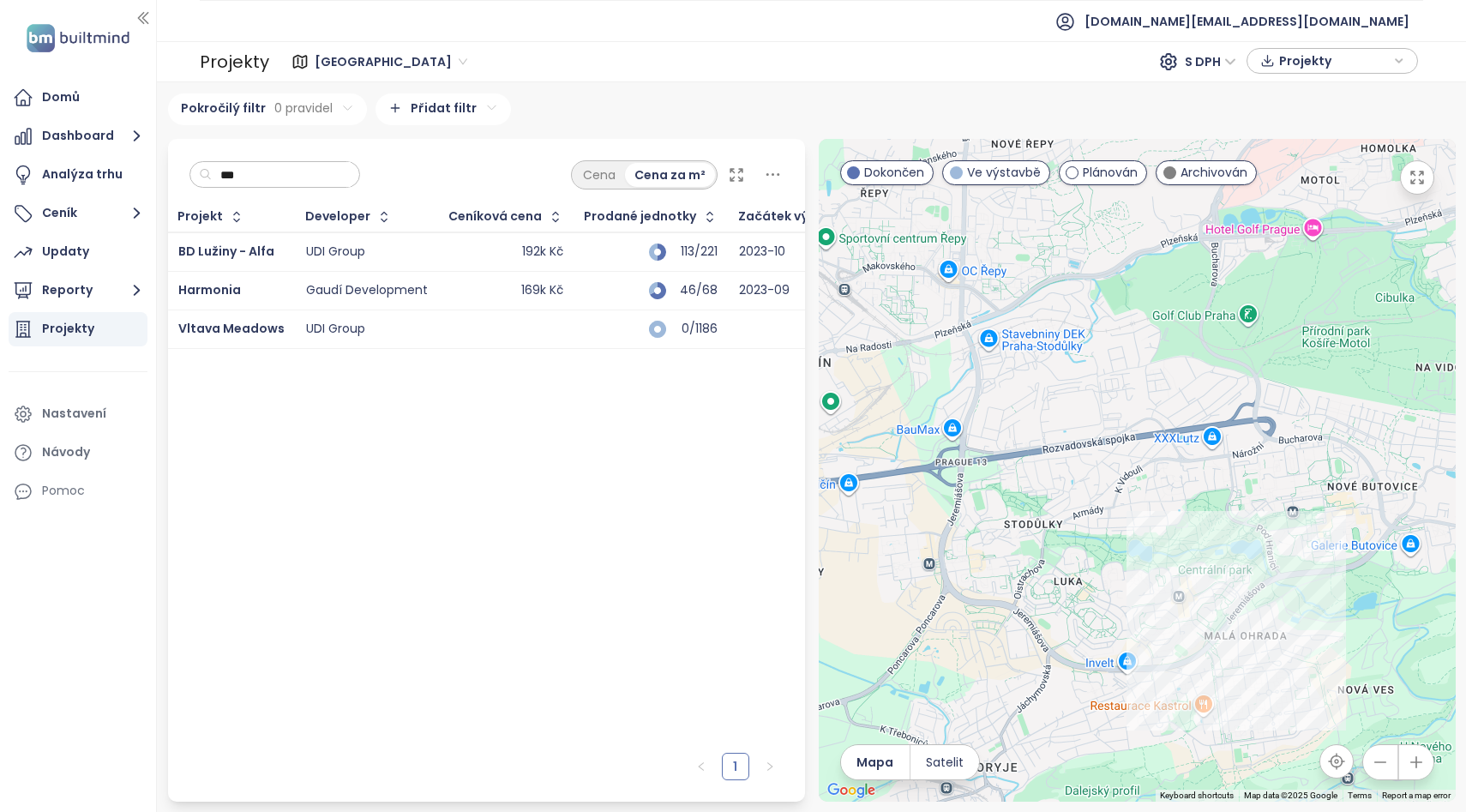
click at [1126, 604] on div at bounding box center [1137, 470] width 637 height 662
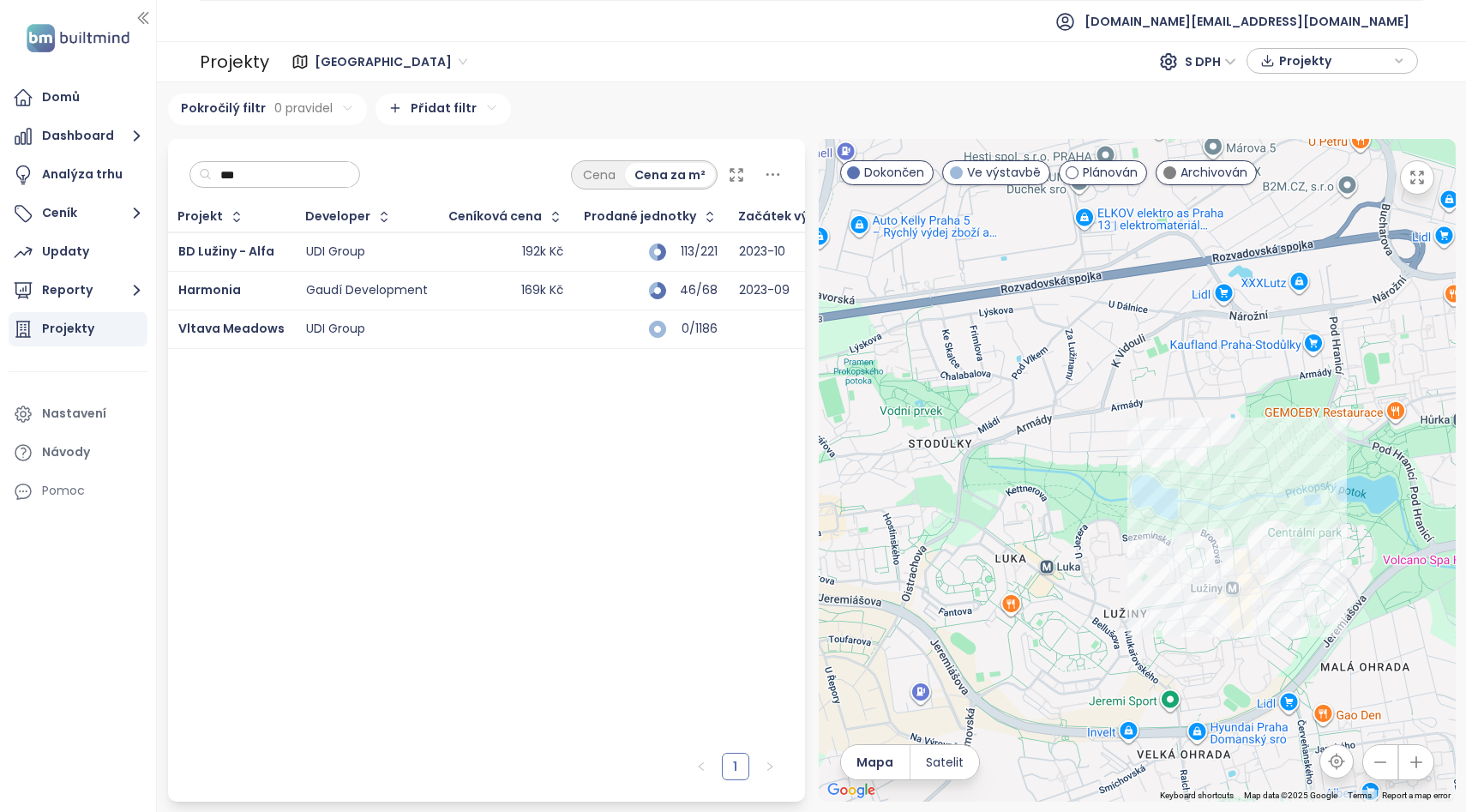
drag, startPoint x: 1273, startPoint y: 679, endPoint x: 1246, endPoint y: 682, distance: 27.2
click at [1246, 682] on div at bounding box center [1137, 470] width 637 height 662
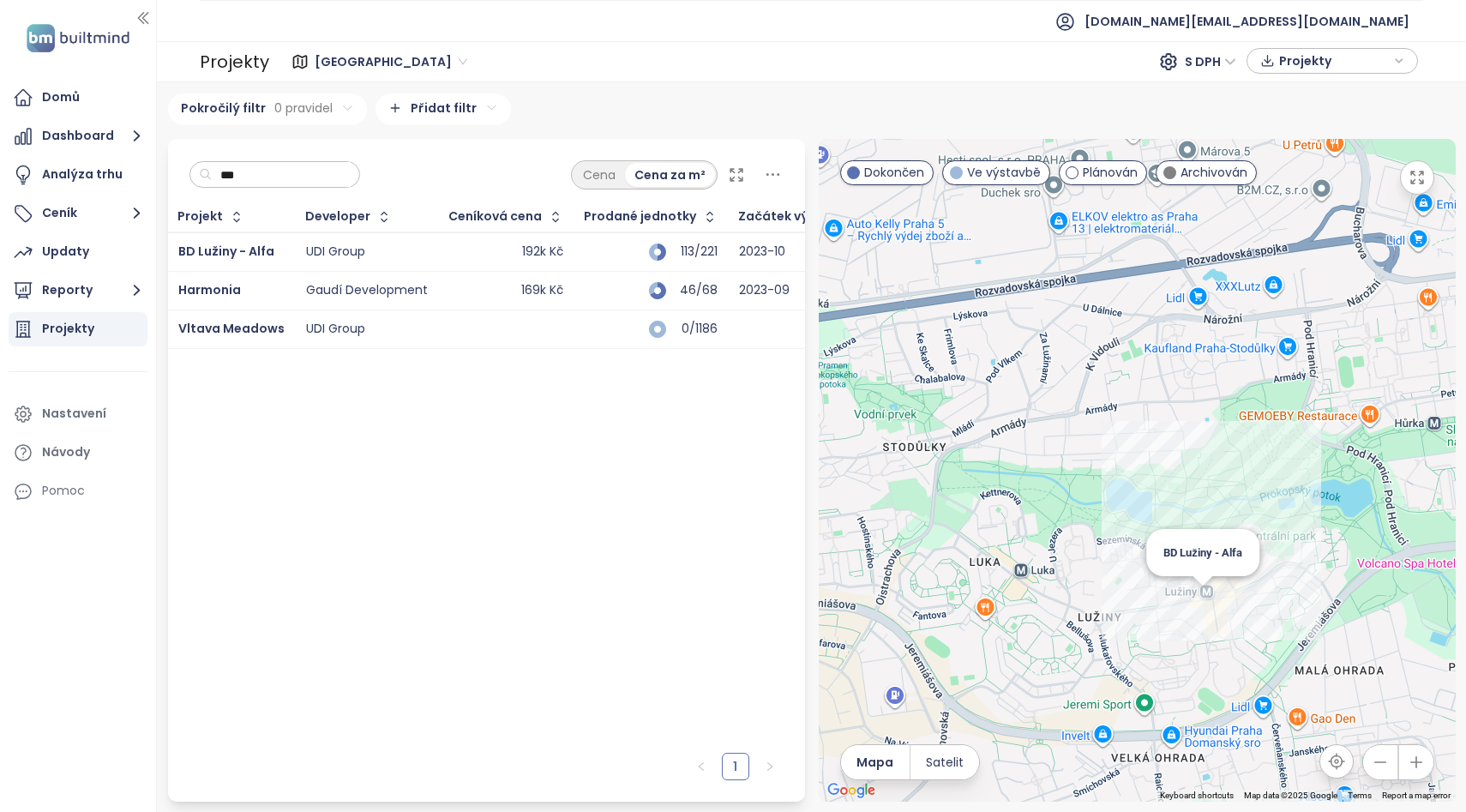
click at [1206, 590] on div "BD Lužiny - Alfa" at bounding box center [1137, 470] width 637 height 662
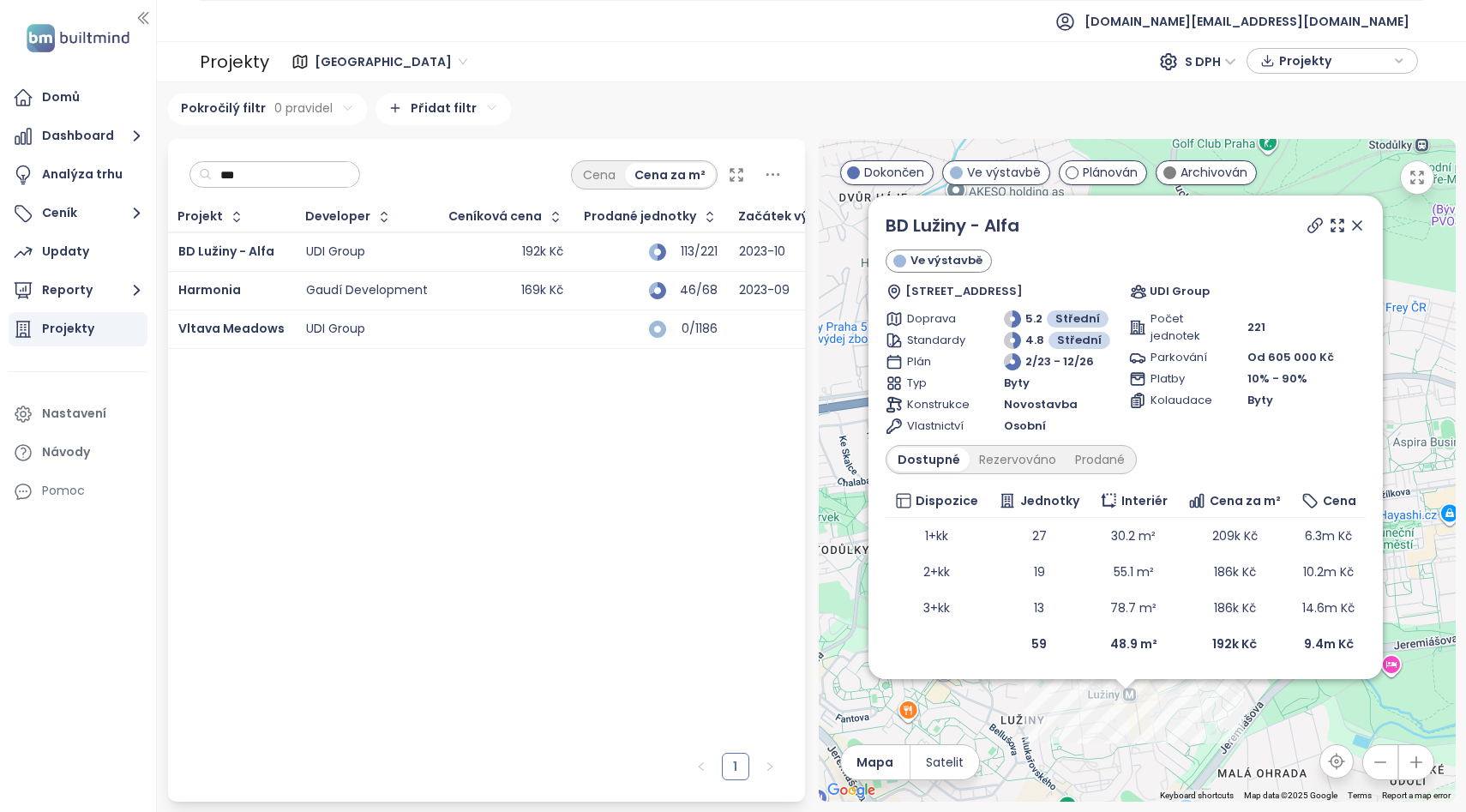
drag, startPoint x: 1178, startPoint y: 428, endPoint x: 1166, endPoint y: 686, distance: 258.3
click at [1166, 686] on div "BD Lužiny - Alfa Ve výstavbě Brdičkova 1913/17, 155 00 [GEOGRAPHIC_DATA] 13-Sto…" at bounding box center [1137, 470] width 637 height 662
click at [453, 298] on div "169k Kč" at bounding box center [506, 290] width 114 height 20
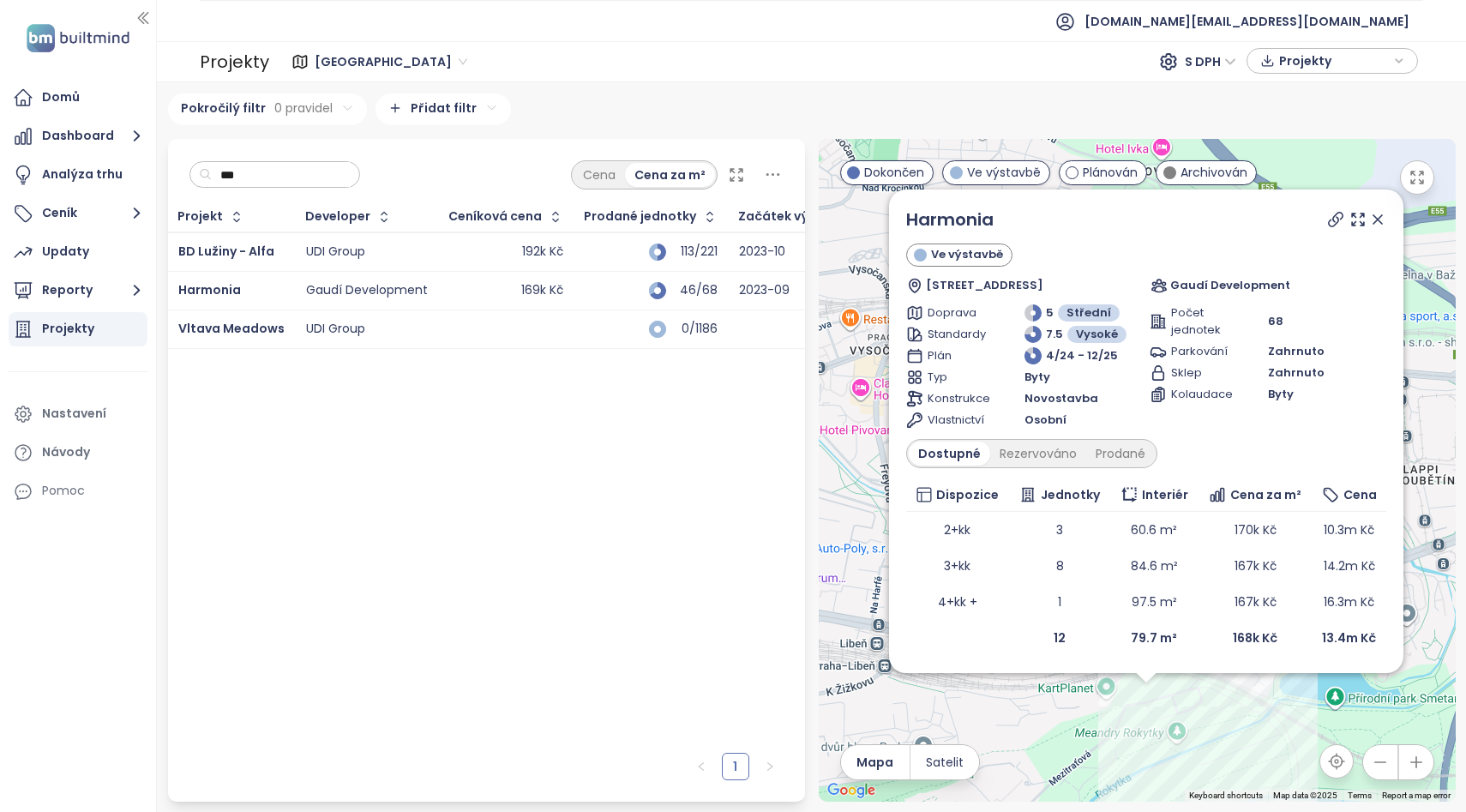
click at [1387, 759] on icon "button" at bounding box center [1379, 762] width 17 height 17
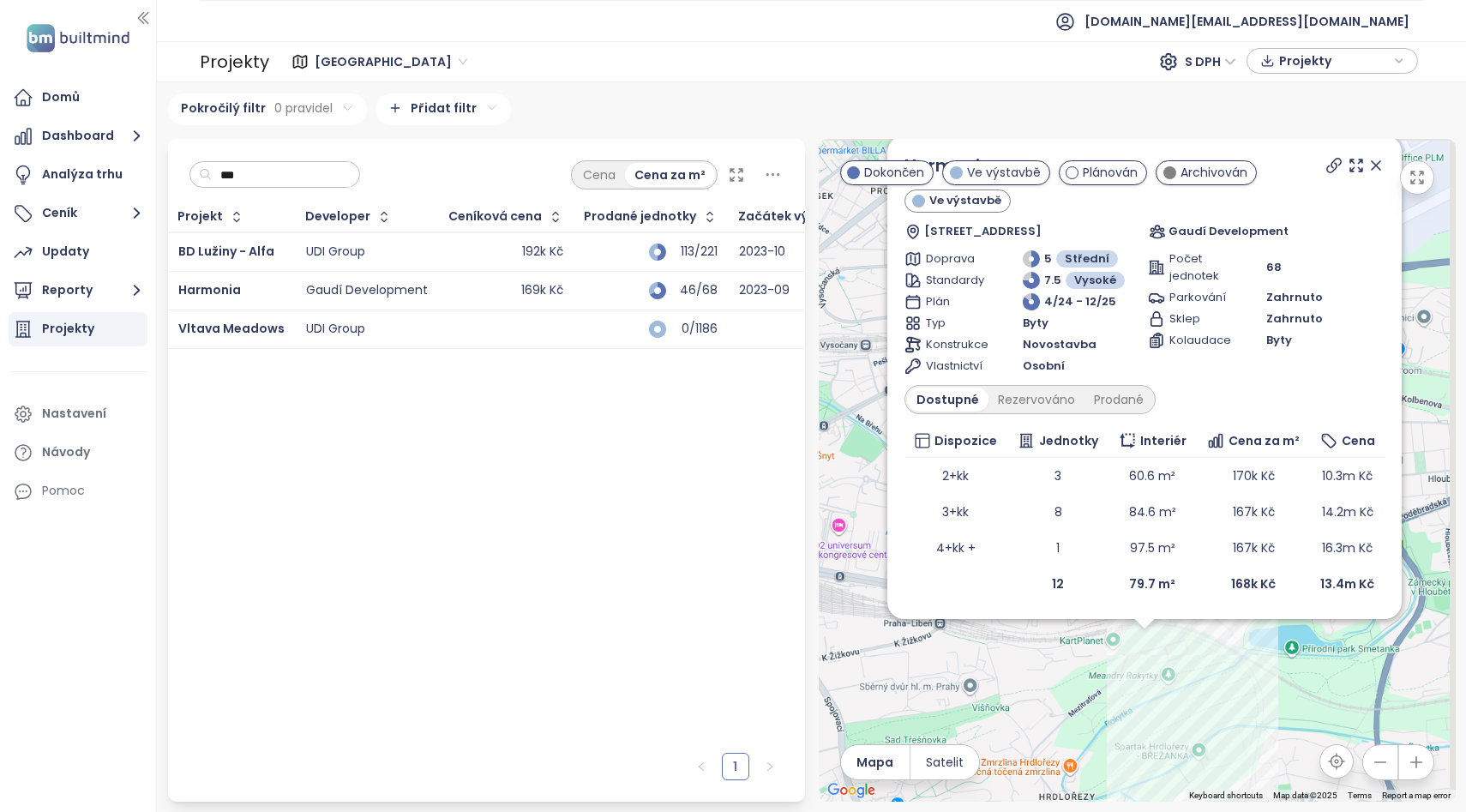
click at [1387, 759] on icon "button" at bounding box center [1379, 762] width 17 height 17
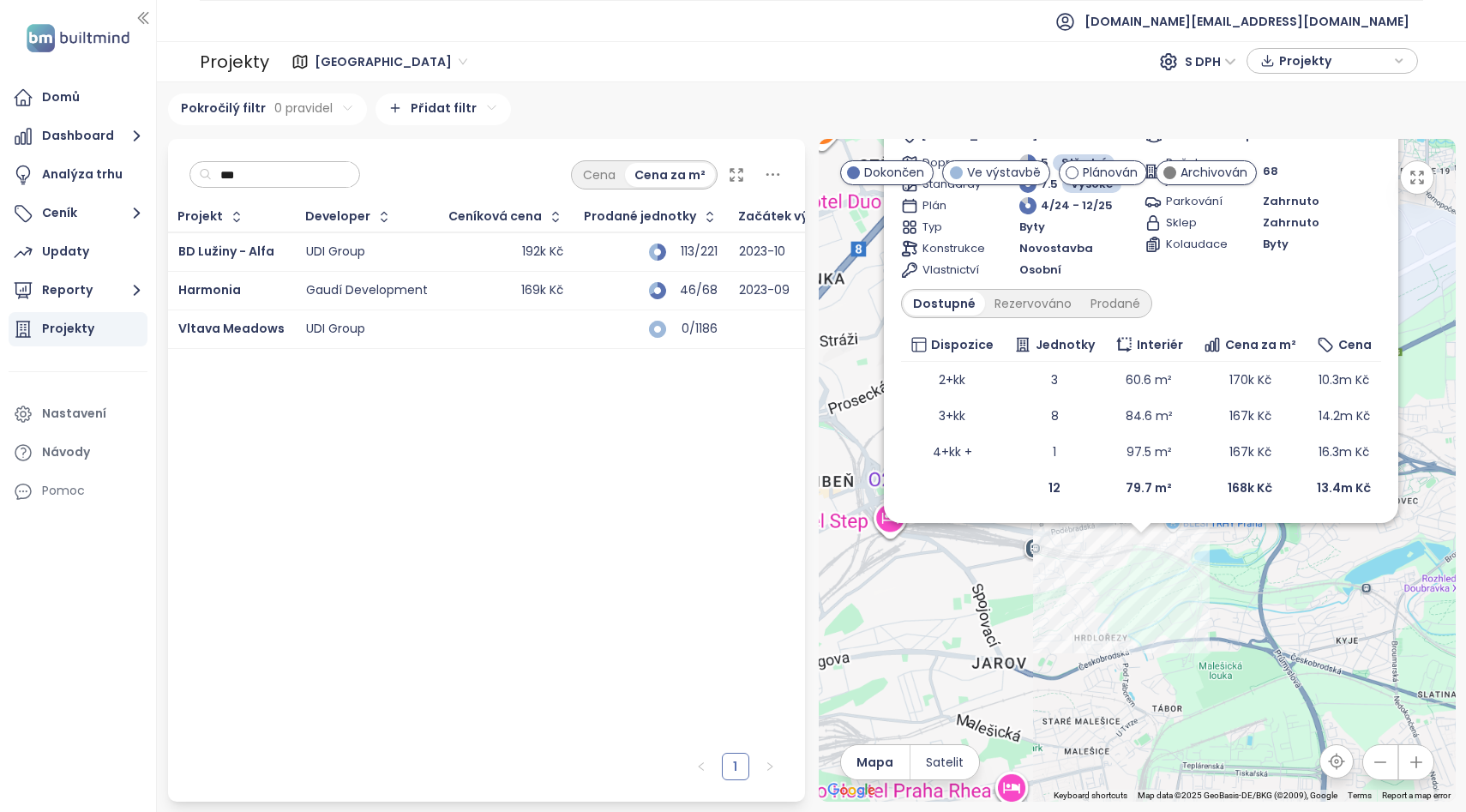
click at [1387, 759] on icon "button" at bounding box center [1379, 762] width 17 height 17
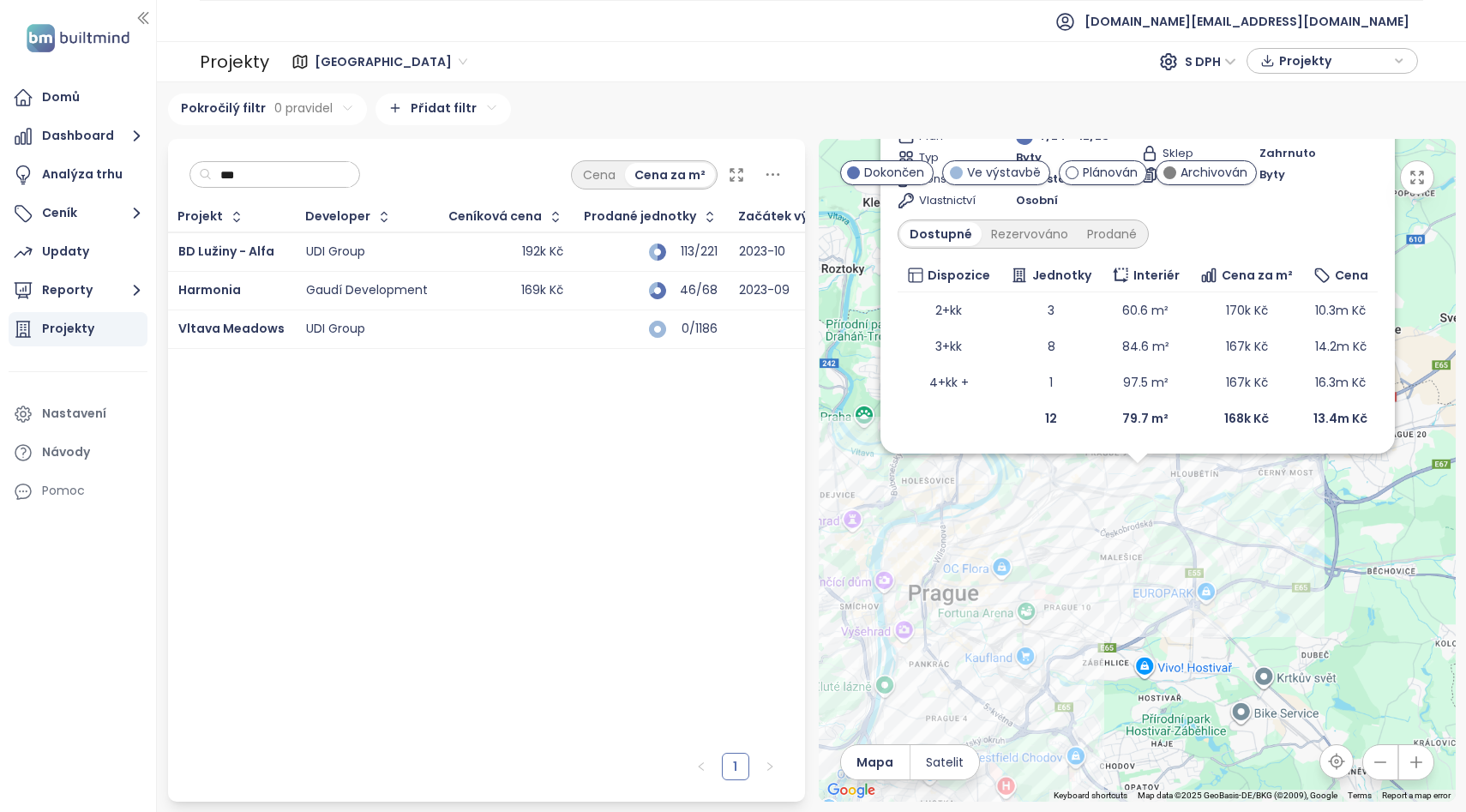
click at [1387, 759] on icon "button" at bounding box center [1379, 762] width 17 height 17
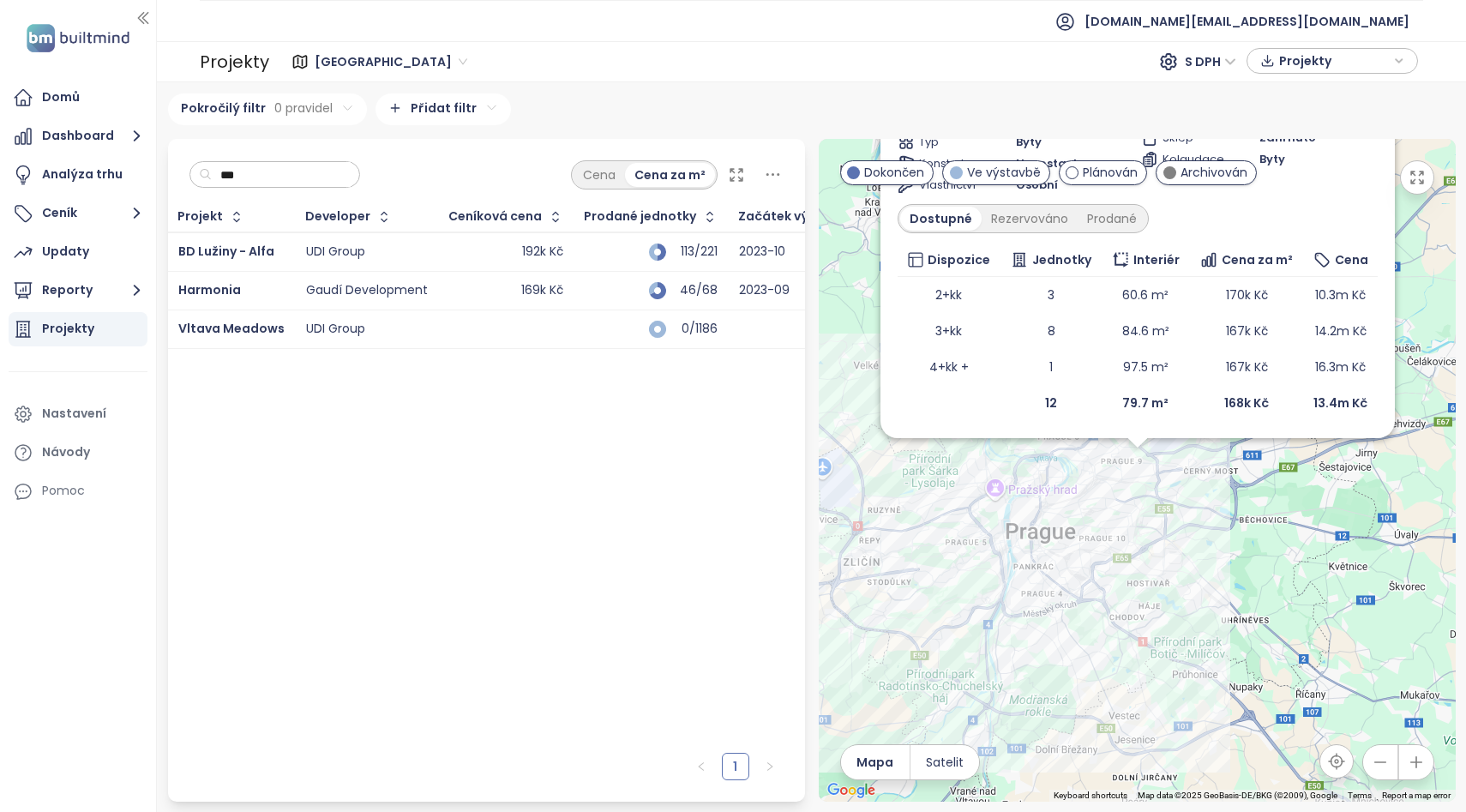
click at [1153, 498] on div "Harmonia Ve výstavbě Mezitraťová 343, 190 00 [GEOGRAPHIC_DATA] 9-Hrdlořezy, Cze…" at bounding box center [1137, 470] width 637 height 662
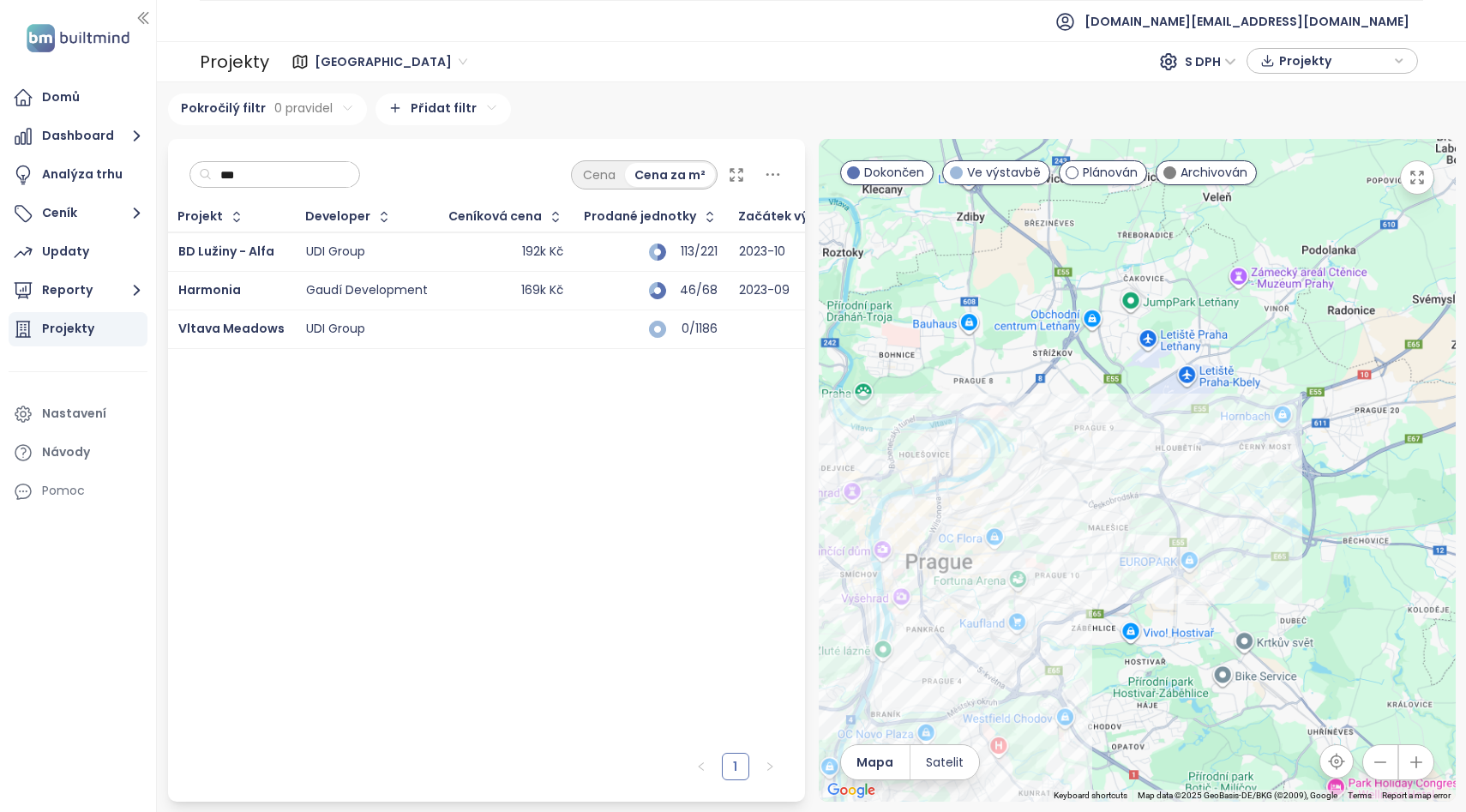
click at [1153, 498] on div at bounding box center [1137, 470] width 637 height 662
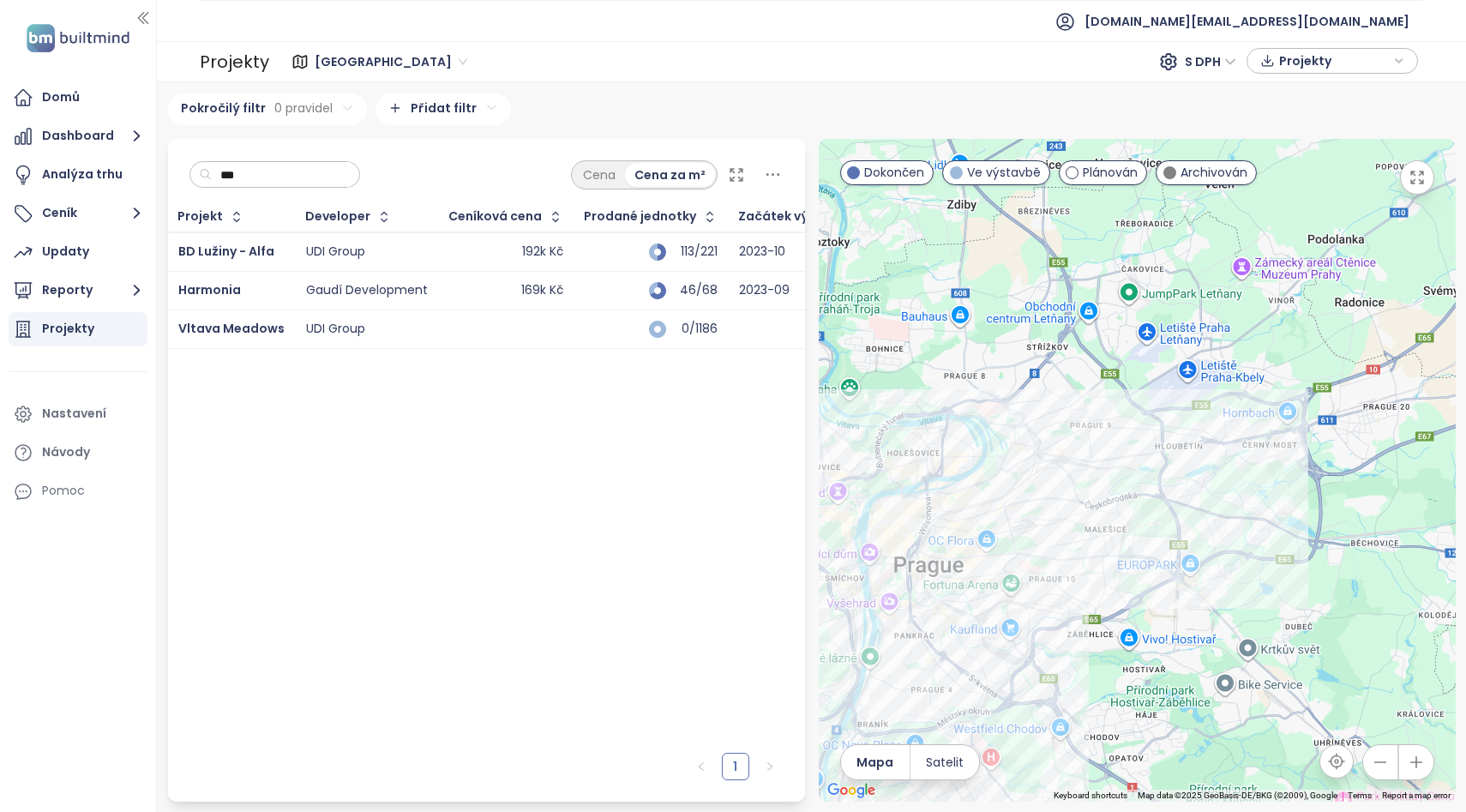
click at [1153, 498] on div at bounding box center [1137, 470] width 637 height 662
click at [1083, 488] on div at bounding box center [1137, 470] width 637 height 662
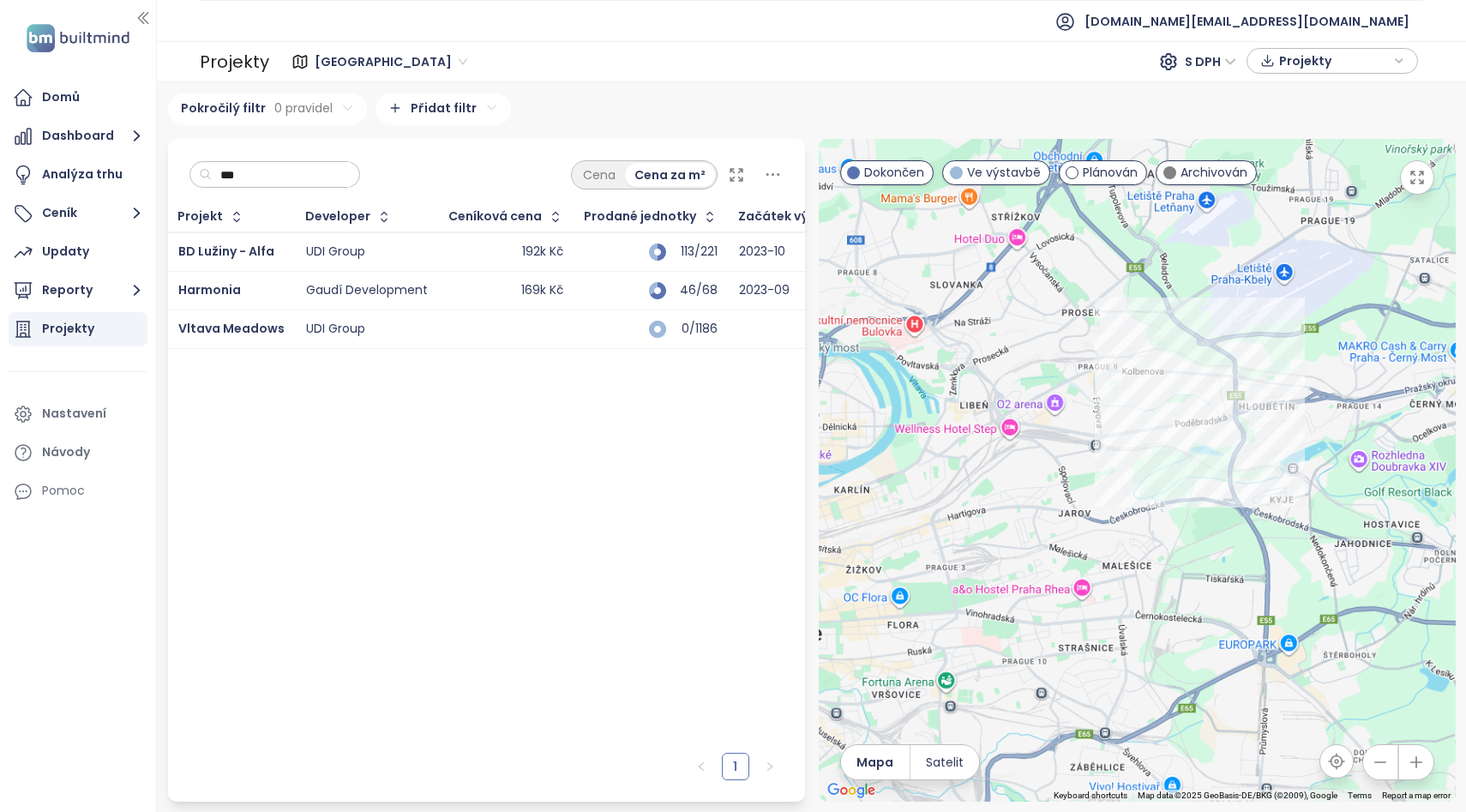
click at [1108, 473] on div at bounding box center [1137, 470] width 637 height 662
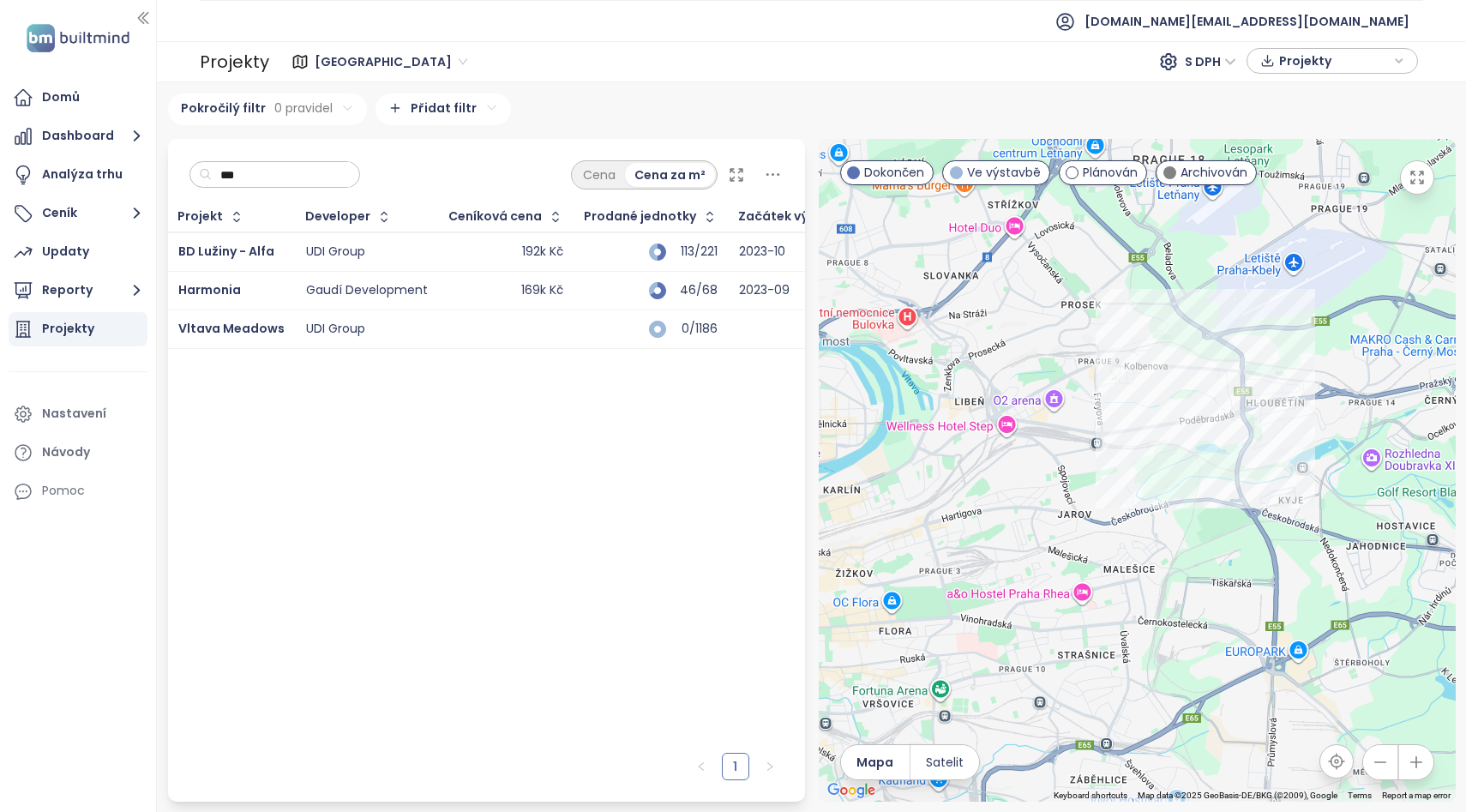
click at [1108, 473] on div at bounding box center [1137, 470] width 637 height 662
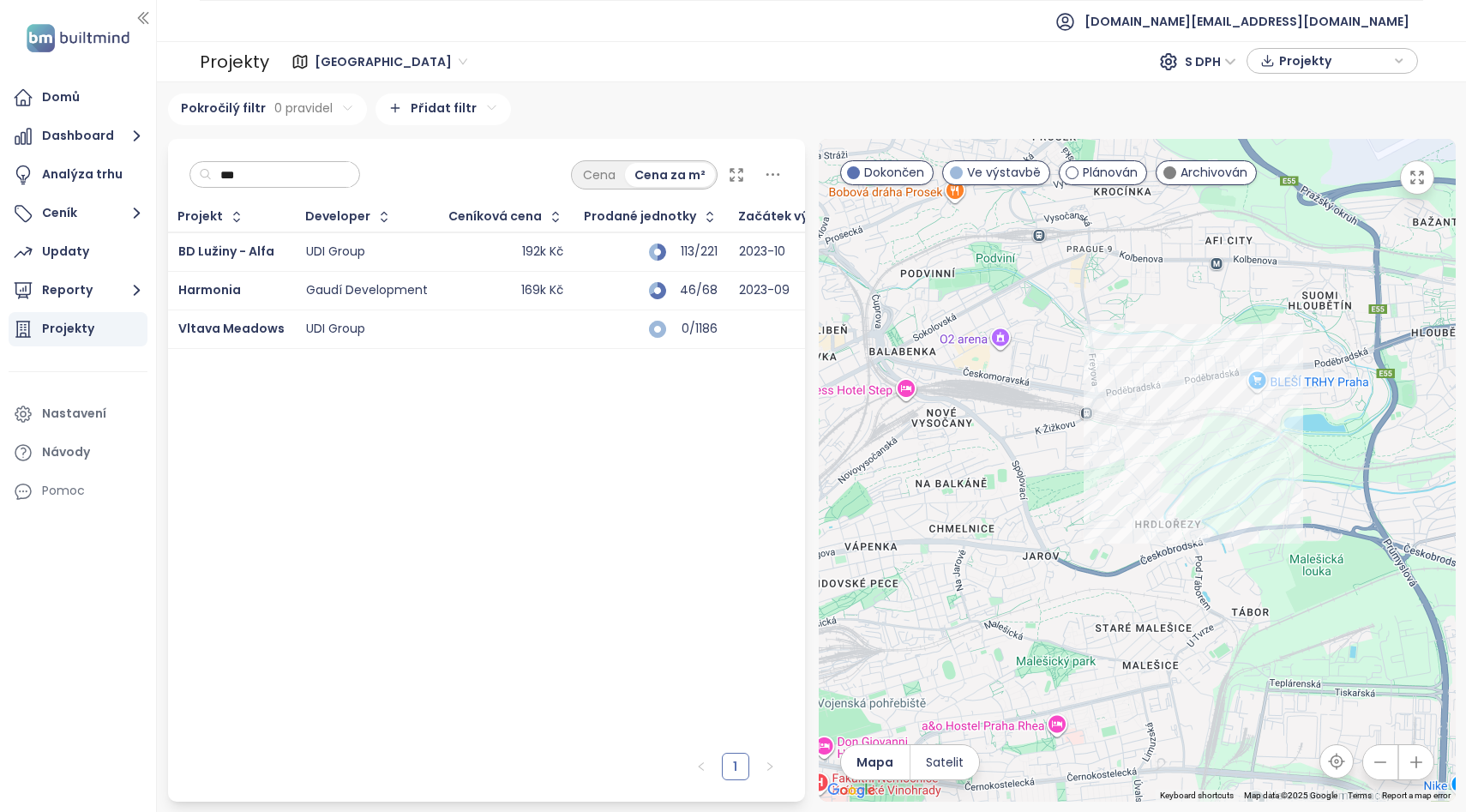
click at [1176, 443] on div at bounding box center [1137, 470] width 637 height 662
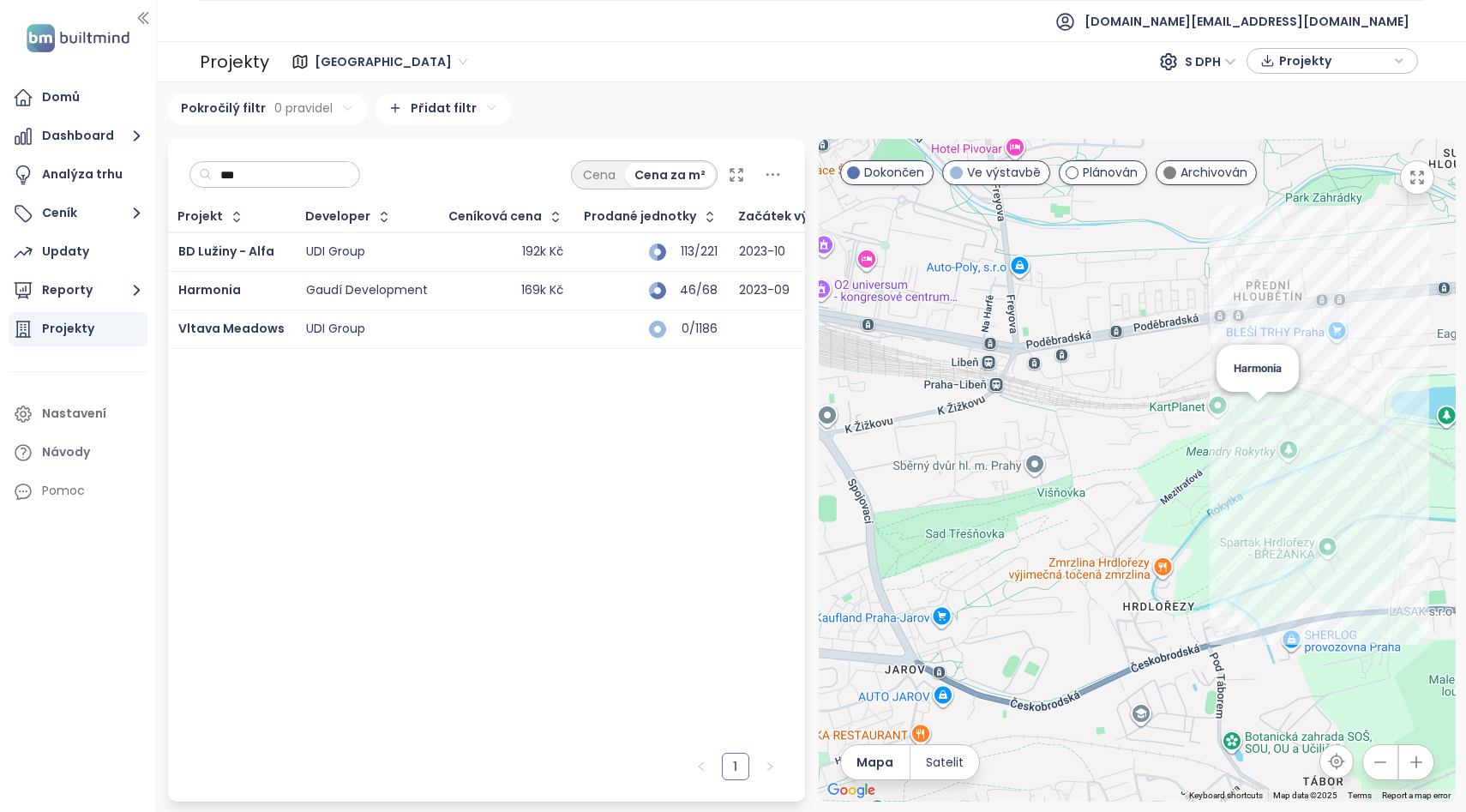
click at [1255, 429] on div "Harmonia" at bounding box center [1137, 470] width 637 height 662
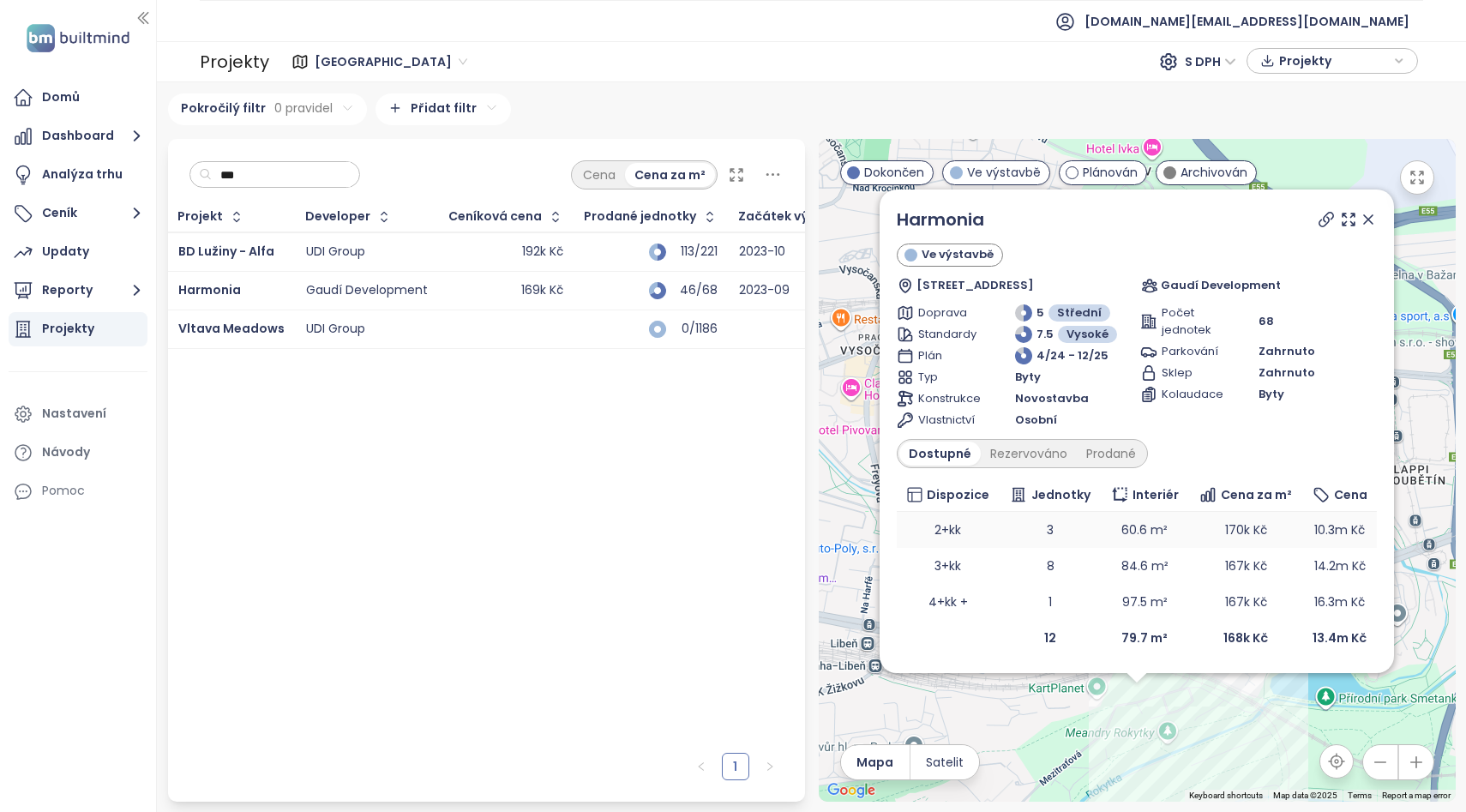
click at [1189, 526] on td "170k Kč" at bounding box center [1246, 529] width 114 height 36
click at [1325, 215] on icon at bounding box center [1326, 220] width 14 height 14
click at [1365, 213] on icon at bounding box center [1368, 220] width 17 height 17
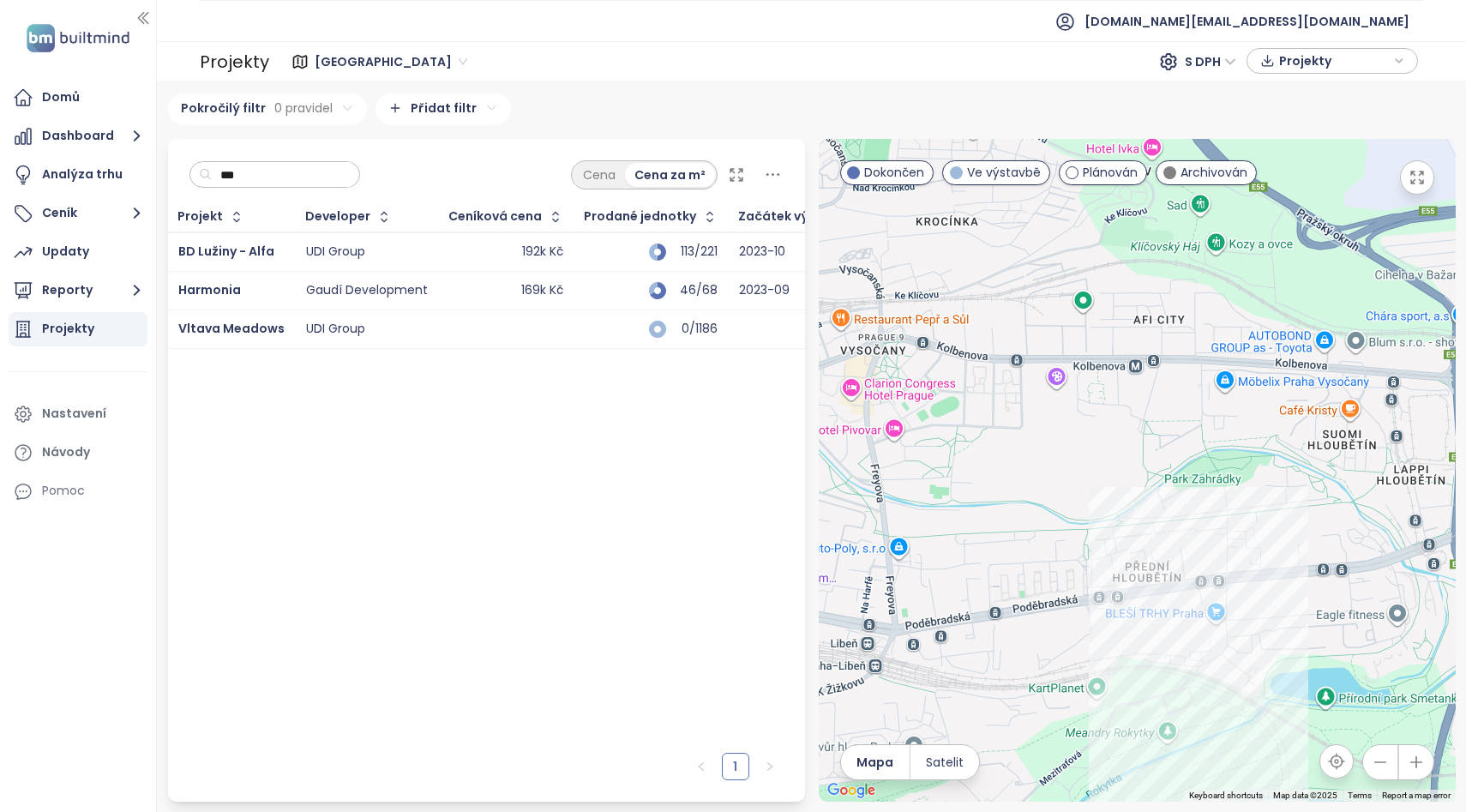
click at [1384, 759] on icon "button" at bounding box center [1379, 762] width 17 height 17
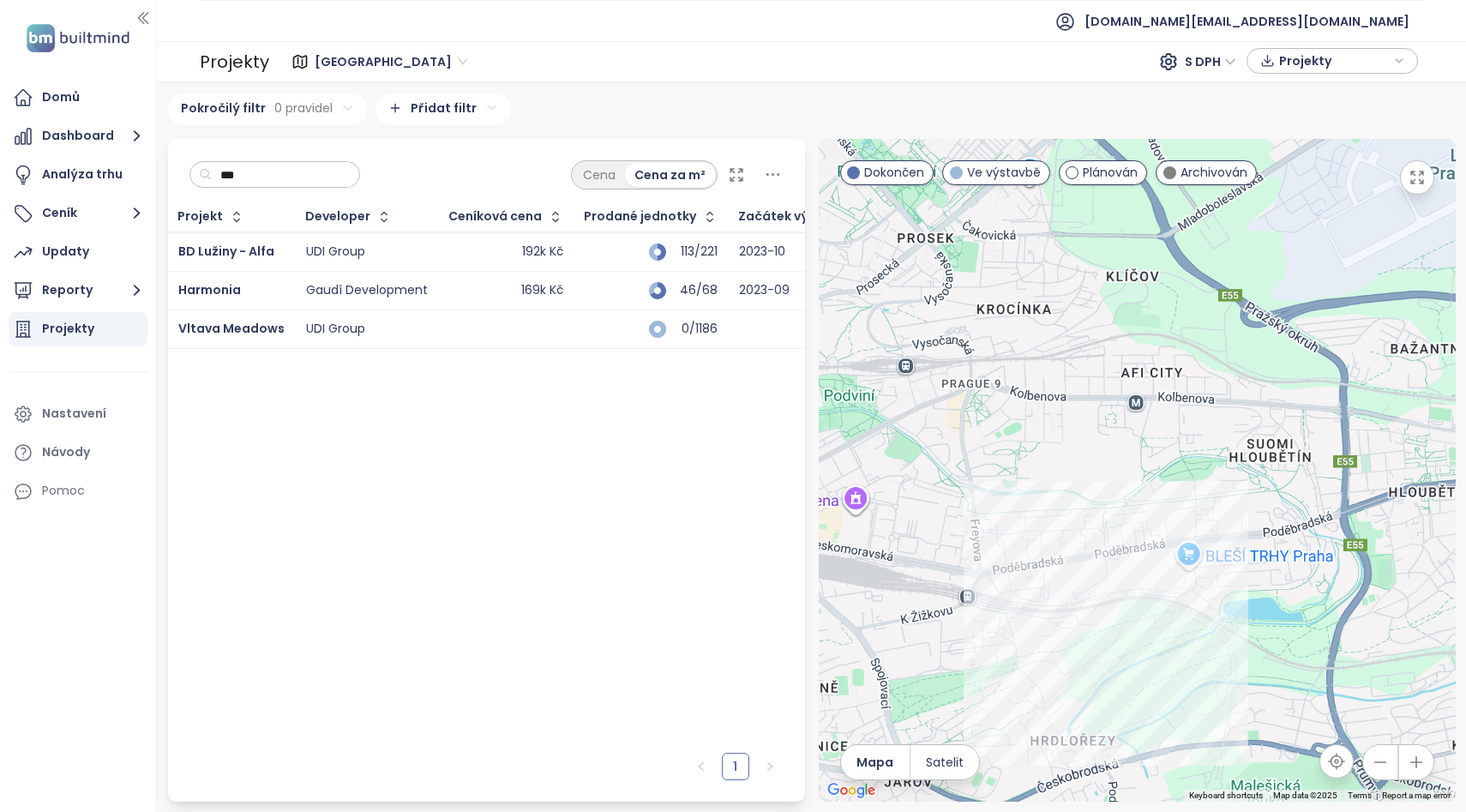
click at [1384, 759] on icon "button" at bounding box center [1379, 762] width 17 height 17
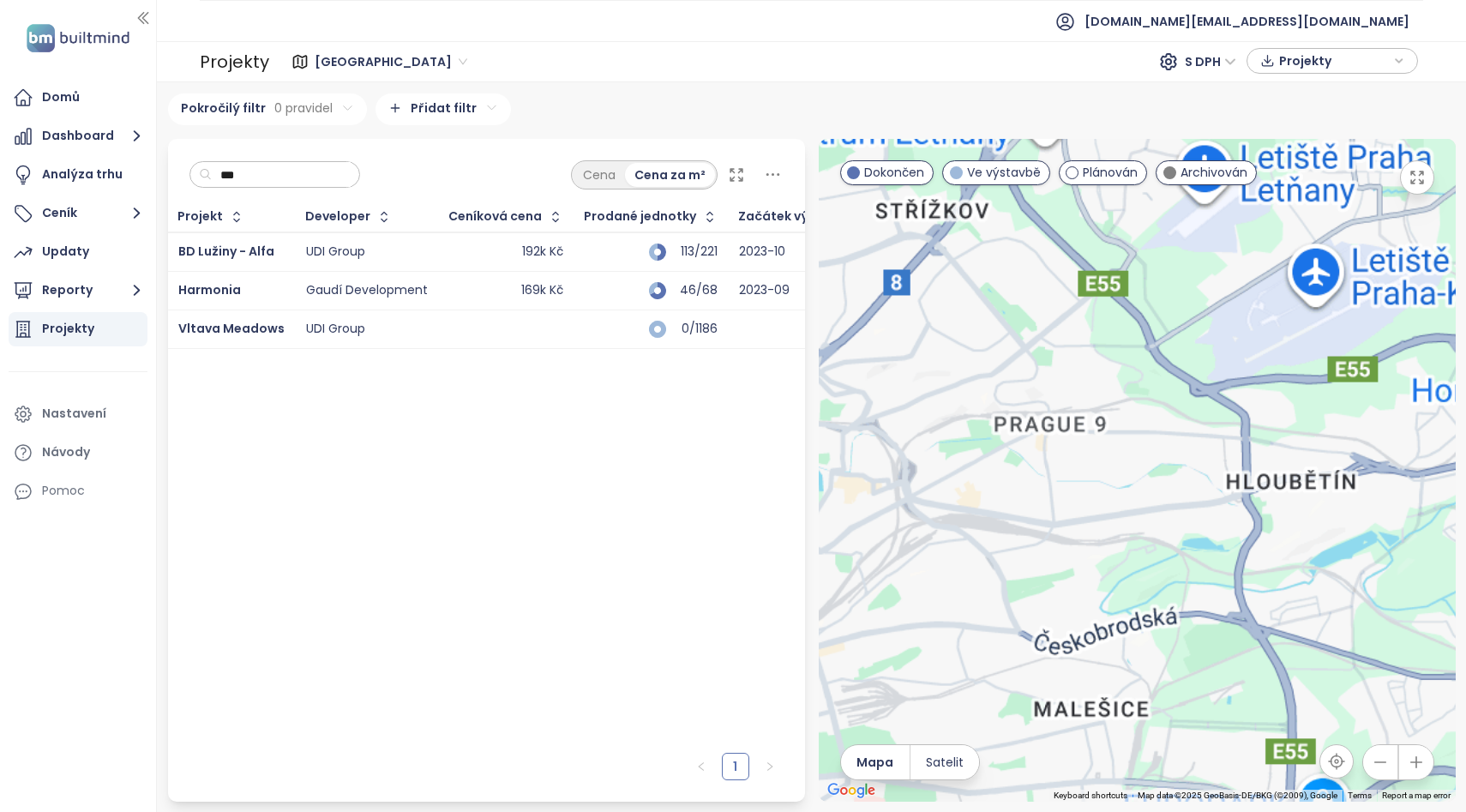
click at [1384, 759] on icon "button" at bounding box center [1379, 762] width 17 height 17
